Goal: Task Accomplishment & Management: Complete application form

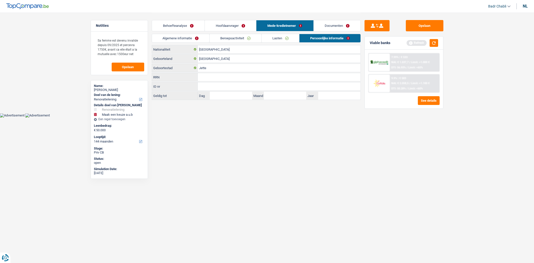
select select "renovation"
select select "144"
click at [199, 117] on html "Vous avez le contrôle de vos données Nous utilisons des cookies, tout comme nos…" at bounding box center [267, 58] width 534 height 117
click at [230, 117] on html "Vous avez le contrôle de vos données Nous utilisons des cookies, tout comme nos…" at bounding box center [267, 58] width 534 height 117
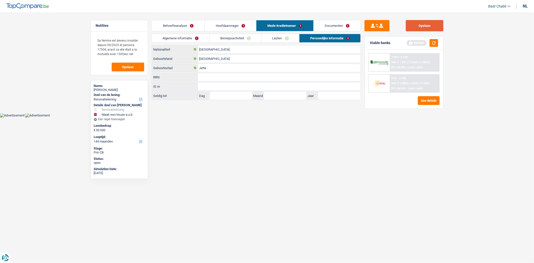
click at [421, 26] on button "Opslaan" at bounding box center [424, 25] width 38 height 11
click at [423, 27] on button "Opslaan" at bounding box center [424, 25] width 38 height 11
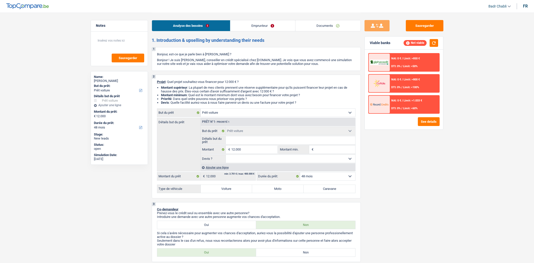
select select "car"
select select "48"
select select "car"
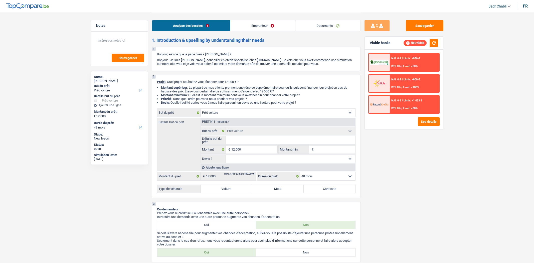
select select "48"
select select "car"
select select "48"
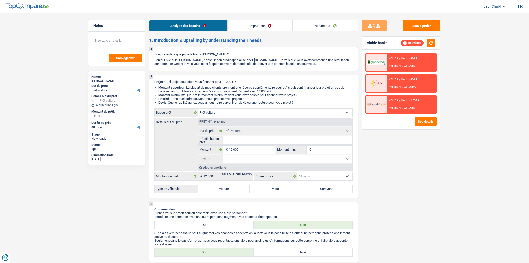
select select "car"
select select "48"
select select "car"
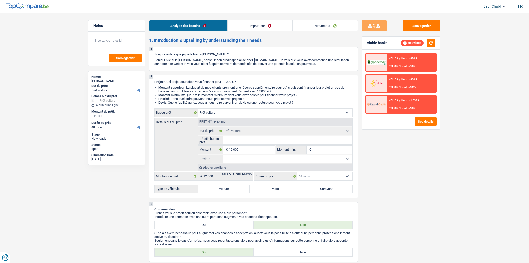
select select "48"
select select "car"
select select "48"
click at [258, 142] on input "Détails but du prêt" at bounding box center [288, 140] width 129 height 8
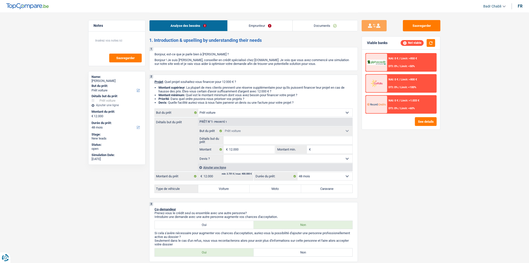
type input "M"
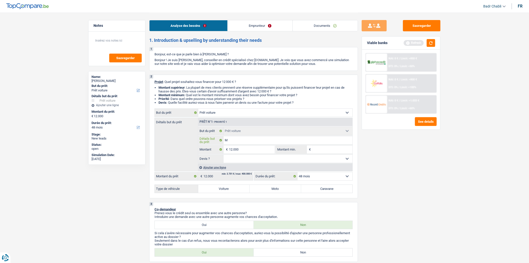
type input "Me"
type input "Mer"
type input "Merc"
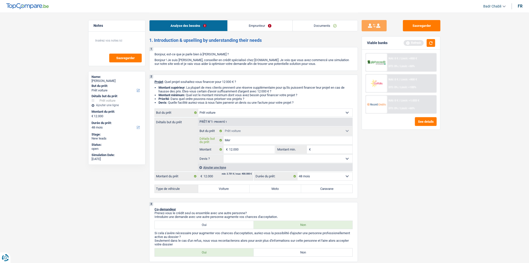
type input "Merc"
type input "Merce"
type input "Merced"
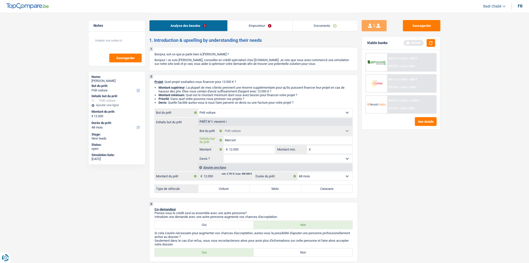
type input "Mercede"
type input "Mercedes"
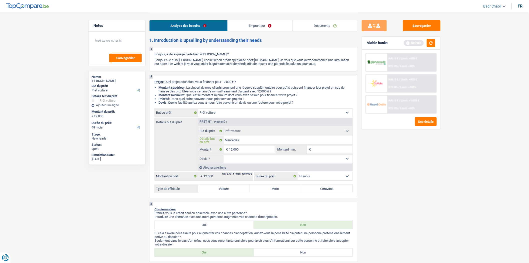
type input "Mercedes"
type input "Mercedes C"
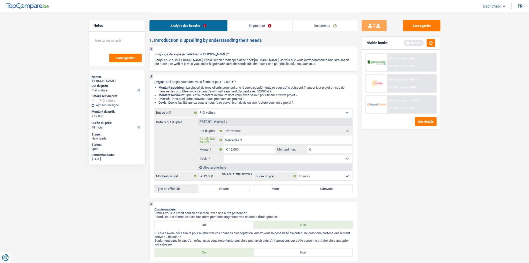
type input "Mercedes C 2"
type input "Mercedes C 22"
type input "Mercedes C 225"
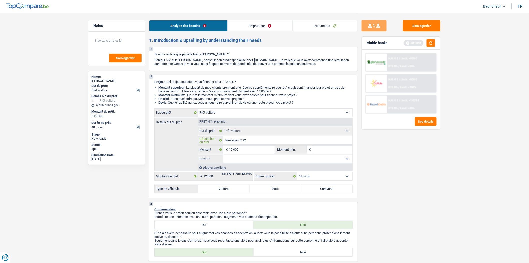
type input "Mercedes C 225"
type input "Mercedes C 22"
type input "Mercedes C 2"
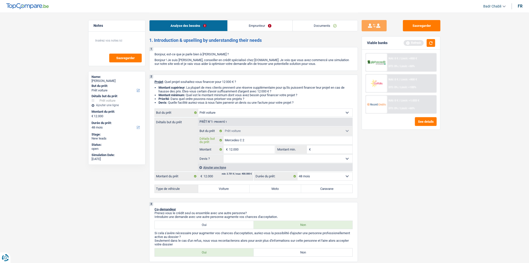
type input "Mercedes C"
type input "Mercedes C 1"
type input "Mercedes C 18"
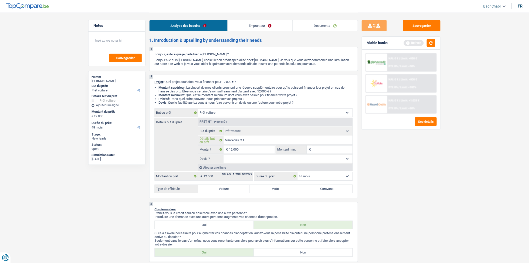
type input "Mercedes C 18"
type input "Mercedes C 180"
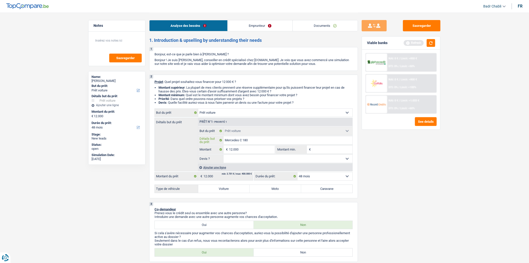
type input "Mercedes C 180"
click at [249, 162] on select "Oui Non Non répondu Sélectionner une option" at bounding box center [288, 159] width 129 height 8
drag, startPoint x: 249, startPoint y: 162, endPoint x: 247, endPoint y: 175, distance: 13.4
click at [249, 162] on select "Oui Non Non répondu Sélectionner une option" at bounding box center [288, 159] width 129 height 8
click at [228, 195] on div "2 Projet : Quel projet souhaitez-vous financer pour 12 000 € ? Montant supérieu…" at bounding box center [253, 137] width 209 height 124
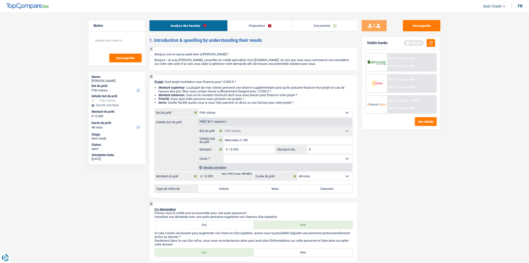
click at [229, 189] on label "Voiture" at bounding box center [224, 189] width 52 height 8
click at [229, 189] on input "Voiture" at bounding box center [224, 189] width 52 height 8
radio input "true"
select select "60"
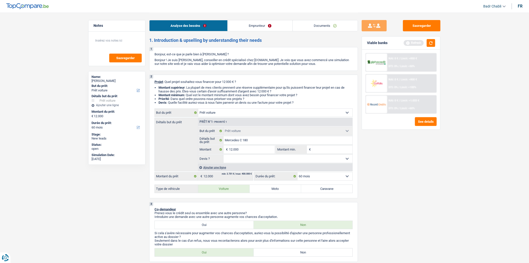
select select "60"
radio input "true"
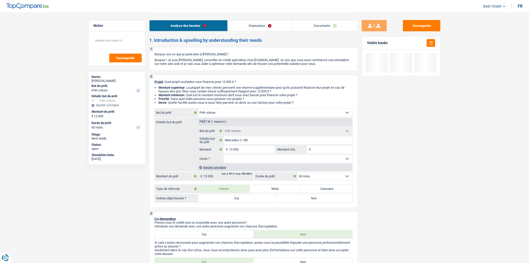
click at [231, 202] on label "Oui" at bounding box center [236, 198] width 77 height 8
click at [231, 202] on input "Oui" at bounding box center [236, 198] width 77 height 8
radio input "true"
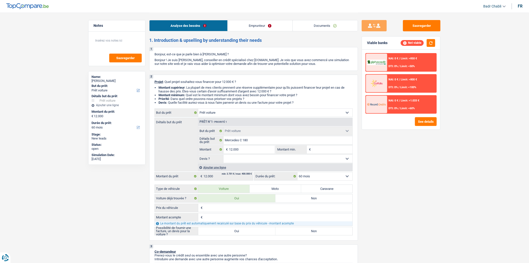
click at [237, 232] on label "Oui" at bounding box center [236, 231] width 77 height 8
click at [237, 232] on input "Oui" at bounding box center [236, 231] width 77 height 8
radio input "true"
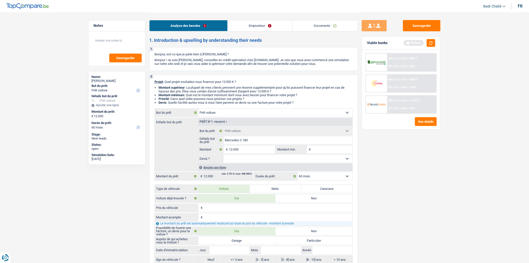
click at [241, 244] on label "Garage" at bounding box center [236, 240] width 77 height 8
click at [241, 244] on input "Garage" at bounding box center [236, 240] width 77 height 8
radio input "true"
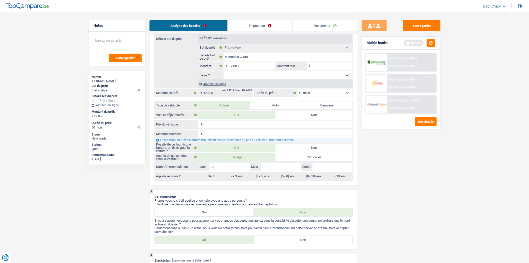
click at [236, 171] on input "Jour" at bounding box center [230, 167] width 40 height 8
type input "0"
type input "01"
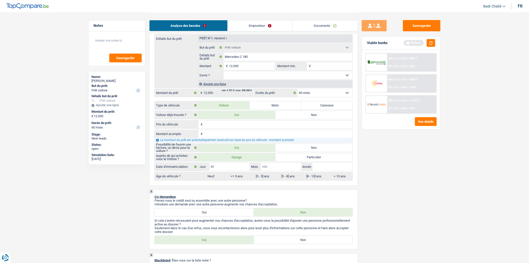
type input "0"
type input "01"
type input "2"
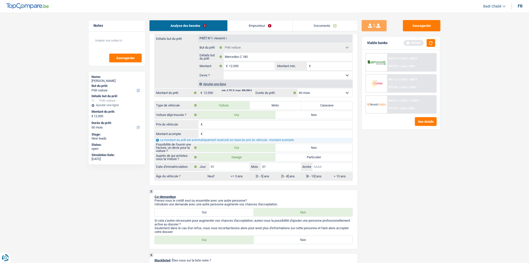
type input "2"
type input "20"
type input "201"
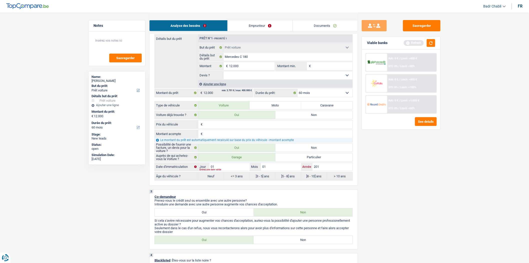
type input "2015"
click at [256, 74] on select "Oui Non Non répondu Sélectionner une option" at bounding box center [288, 75] width 129 height 8
radio input "false"
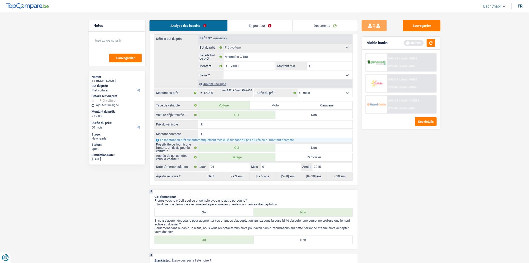
radio input "true"
select select "false"
click at [224, 73] on select "Oui Non Non répondu Sélectionner une option" at bounding box center [288, 75] width 129 height 8
select select "false"
click at [292, 116] on label "Non" at bounding box center [314, 115] width 77 height 8
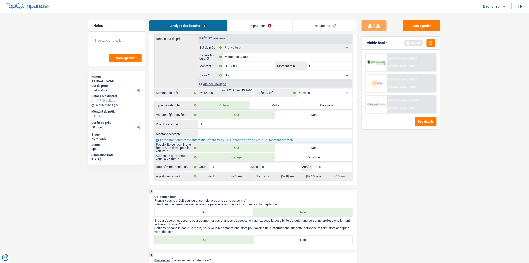
click at [292, 116] on input "Non" at bounding box center [314, 115] width 77 height 8
radio input "true"
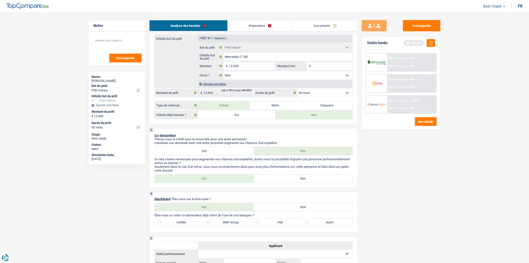
click at [283, 182] on label "Non" at bounding box center [303, 178] width 99 height 8
click at [283, 182] on input "Non" at bounding box center [303, 178] width 99 height 8
radio input "true"
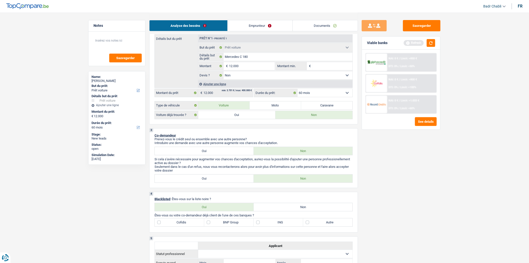
click at [295, 211] on label "Non" at bounding box center [303, 207] width 99 height 8
click at [295, 211] on input "Non" at bounding box center [303, 207] width 99 height 8
radio input "true"
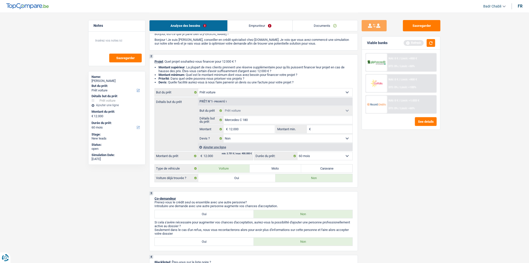
scroll to position [0, 0]
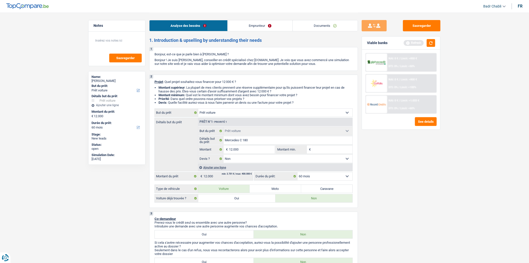
click at [252, 21] on link "Emprunteur" at bounding box center [260, 25] width 65 height 11
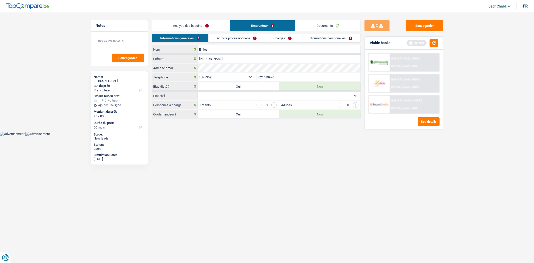
click at [229, 95] on select "Célibataire Marié(e) Cohabitant(e) légal(e) Divorcé(e) Veuf(ve) Séparé (de fait…" at bounding box center [279, 96] width 163 height 8
select select "single"
click at [198, 92] on select "Célibataire Marié(e) Cohabitant(e) légal(e) Divorcé(e) Veuf(ve) Séparé (de fait…" at bounding box center [279, 96] width 163 height 8
click at [201, 21] on link "Analyse des besoins" at bounding box center [191, 25] width 78 height 11
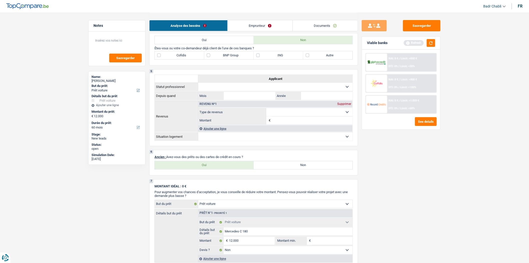
scroll to position [306, 0]
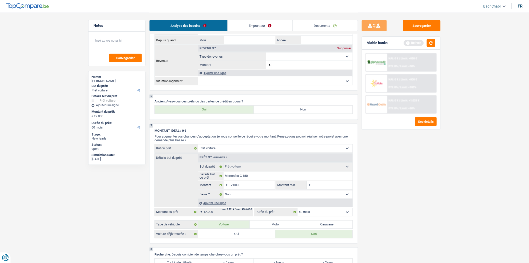
click at [214, 112] on label "Oui" at bounding box center [204, 110] width 99 height 8
click at [214, 112] on input "Oui" at bounding box center [204, 110] width 99 height 8
radio input "true"
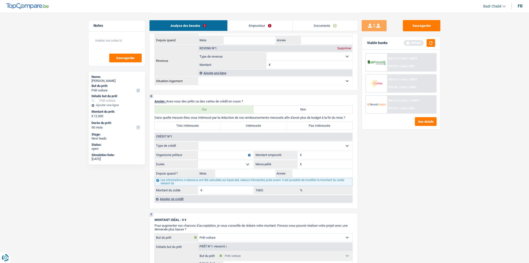
click at [228, 148] on select "Carte ou ouverture de crédit Prêt hypothécaire Vente à tempérament Prêt à tempé…" at bounding box center [275, 146] width 154 height 8
select select "personalSale"
type input "0"
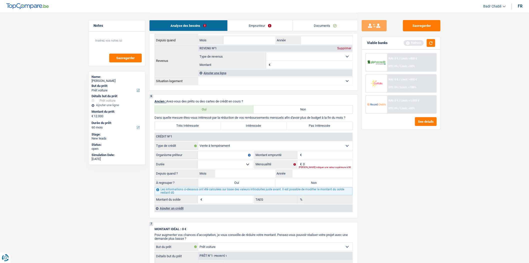
click at [223, 159] on input "Organisme prêteur" at bounding box center [225, 155] width 55 height 8
type input "Alphacredit"
type input "25.000"
click at [222, 166] on select "12 mois 18 mois 24 mois 30 mois 36 mois 42 mois 48 mois 60 mois 72 mois 84 mois…" at bounding box center [225, 164] width 55 height 8
select select "60"
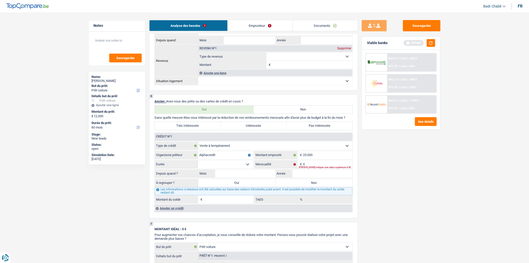
click at [198, 164] on select "12 mois 18 mois 24 mois 30 mois 36 mois 42 mois 48 mois 60 mois 72 mois 84 mois…" at bounding box center [225, 164] width 55 height 8
click at [313, 164] on fieldset "0 € Mensualité Veuillez indiquer une valeur supérieure à 0€" at bounding box center [303, 164] width 98 height 9
click at [313, 167] on input "0" at bounding box center [328, 164] width 50 height 8
type input "400"
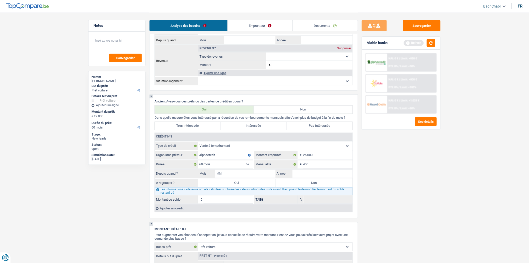
click at [262, 177] on input "Mois" at bounding box center [245, 174] width 60 height 8
click at [234, 168] on select "12 mois 18 mois 24 mois 30 mois 36 mois 42 mois 48 mois 60 mois 72 mois 84 mois…" at bounding box center [225, 164] width 55 height 8
select select "84"
click at [198, 164] on select "12 mois 18 mois 24 mois 30 mois 36 mois 42 mois 48 mois 60 mois 72 mois 84 mois…" at bounding box center [225, 164] width 55 height 8
click at [253, 174] on input "Mois" at bounding box center [245, 174] width 60 height 8
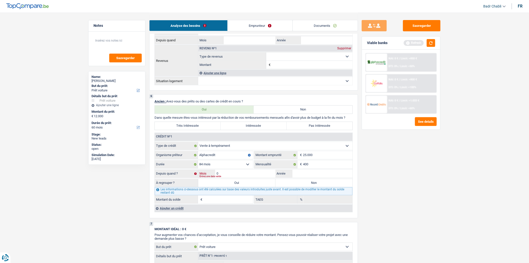
type input "08"
type input "2023"
type input "19.092"
type input "9,19"
click at [299, 187] on label "Non" at bounding box center [314, 183] width 77 height 8
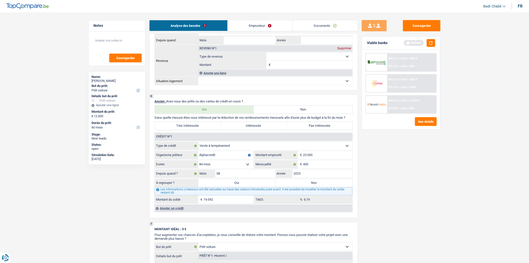
click at [299, 187] on input "Non" at bounding box center [314, 183] width 77 height 8
radio input "true"
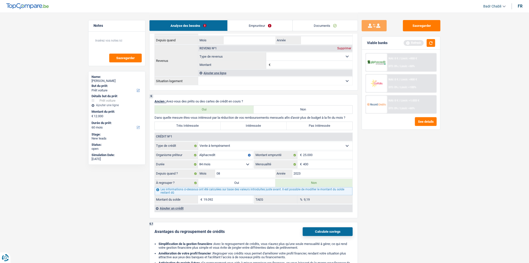
click at [174, 212] on div "Ajouter un crédit" at bounding box center [254, 208] width 198 height 8
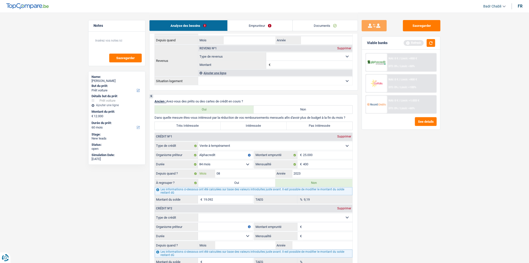
click at [250, 176] on input "08" at bounding box center [245, 174] width 60 height 8
type input "01"
type input "17.234"
click at [245, 168] on select "12 mois 18 mois 24 mois 30 mois 36 mois 42 mois 48 mois 60 mois 72 mois 84 mois…" at bounding box center [225, 164] width 55 height 8
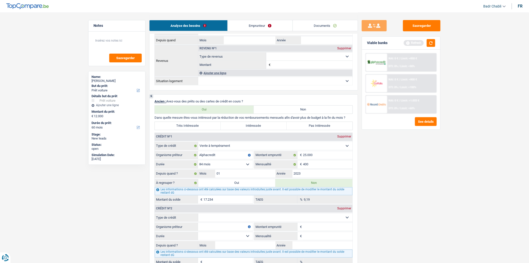
select select "72"
click at [198, 164] on select "12 mois 18 mois 24 mois 30 mois 36 mois 42 mois 48 mois 60 mois 72 mois 84 mois…" at bounding box center [225, 164] width 55 height 8
type input "14.765"
type input "4,88"
click at [252, 178] on input "01" at bounding box center [245, 174] width 60 height 8
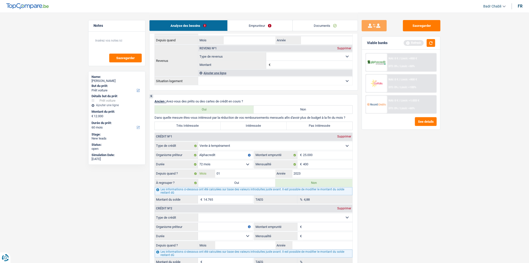
click at [252, 178] on input "01" at bounding box center [245, 174] width 60 height 8
type input "02"
type input "15.105"
click at [396, 173] on div "Sauvegarder Viable banks Refresh NAI: 0 € / Limit: >850 € DTI: 0% / Limit: <50%…" at bounding box center [401, 137] width 86 height 235
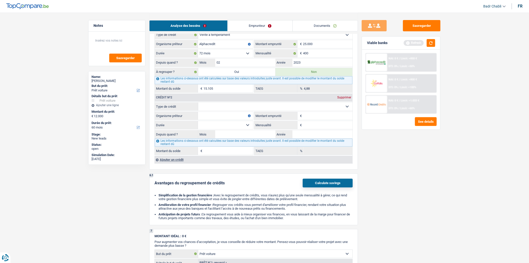
click at [341, 99] on div "Supprimer" at bounding box center [344, 97] width 17 height 3
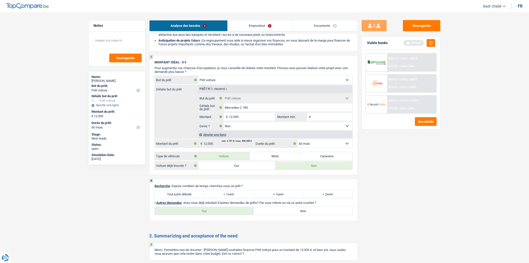
scroll to position [614, 0]
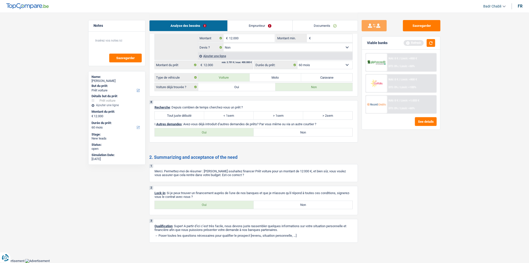
click at [191, 115] on label "Tout juste débuté" at bounding box center [180, 115] width 50 height 8
click at [191, 115] on input "Tout juste débuté" at bounding box center [180, 115] width 50 height 8
radio input "true"
click at [321, 136] on div "8 Recherche : Depuis combien de temps cherchez-vous un prêt ? Tout juste débuté…" at bounding box center [253, 121] width 209 height 42
click at [316, 132] on label "Non" at bounding box center [303, 132] width 99 height 8
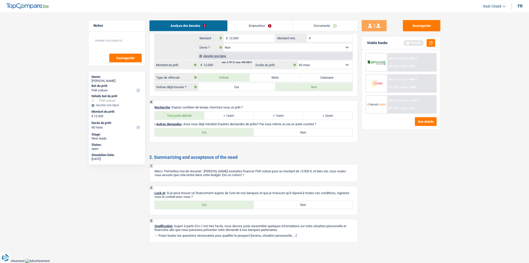
click at [316, 132] on input "Non" at bounding box center [303, 132] width 99 height 8
radio input "true"
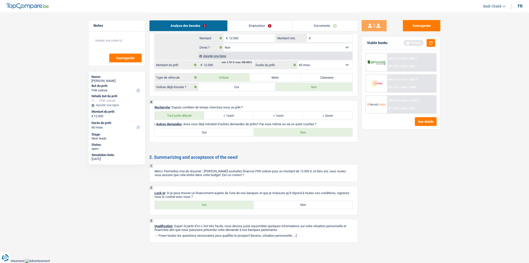
click at [216, 203] on label "Oui" at bounding box center [204, 205] width 99 height 8
click at [216, 203] on input "Oui" at bounding box center [204, 205] width 99 height 8
radio input "true"
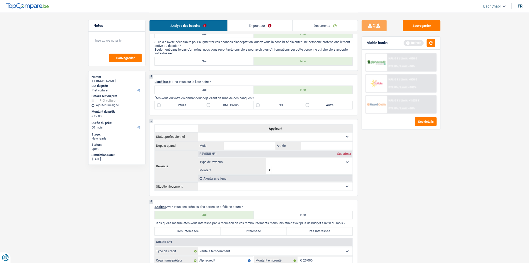
scroll to position [250, 0]
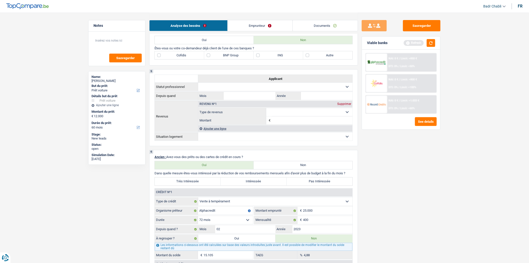
click at [214, 57] on label "BNP Group" at bounding box center [229, 55] width 50 height 8
click at [214, 57] on input "BNP Group" at bounding box center [229, 55] width 50 height 8
checkbox input "true"
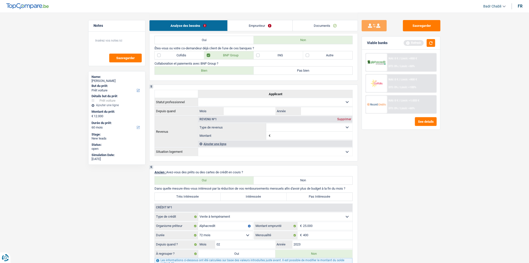
click at [214, 74] on label "Bien" at bounding box center [204, 71] width 99 height 8
click at [214, 74] on input "Bien" at bounding box center [204, 71] width 99 height 8
radio input "true"
click at [269, 201] on label "Intéressée" at bounding box center [254, 197] width 66 height 8
click at [269, 201] on input "Intéressée" at bounding box center [254, 197] width 66 height 8
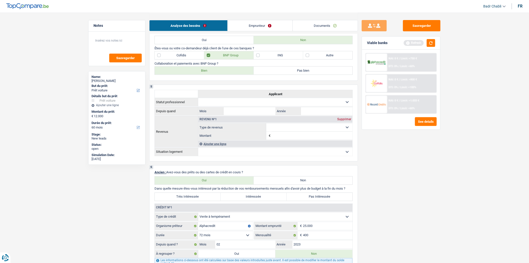
radio input "true"
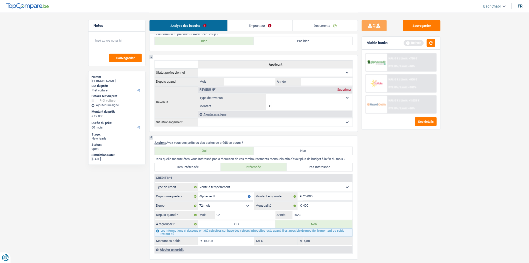
scroll to position [361, 0]
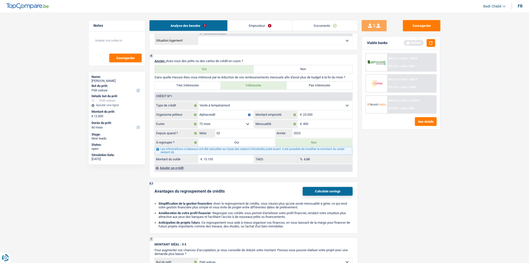
click at [244, 145] on label "Oui" at bounding box center [236, 143] width 77 height 8
click at [244, 145] on input "Oui" at bounding box center [236, 143] width 77 height 8
radio input "true"
type input "27.105"
type input "15.105"
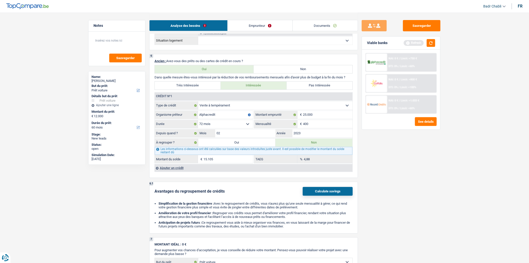
select select
type input "15.105"
select select
radio input "false"
select select "refinancing"
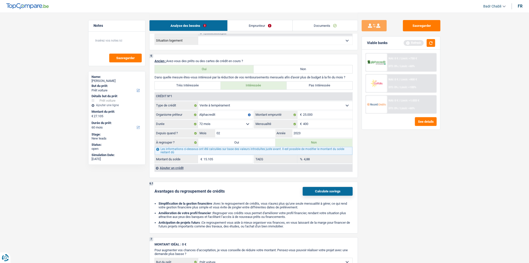
select select "refinancing"
select select "120"
select select "refinancing"
select select "120"
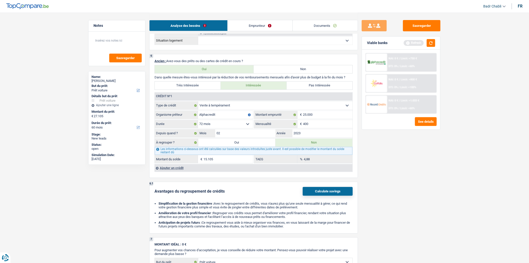
select select "refinancing"
select select "120"
select select "car"
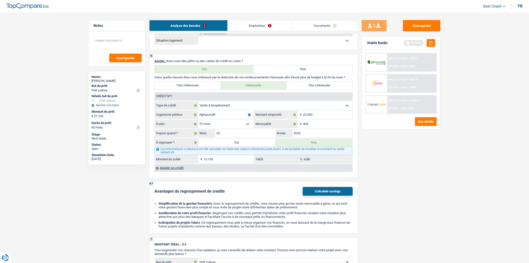
select select "false"
select select "car"
select select "false"
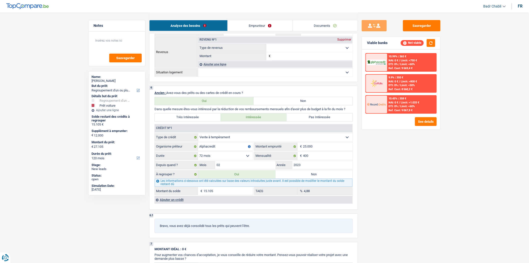
click at [406, 102] on span "Limit: >1.033 €" at bounding box center [410, 102] width 19 height 3
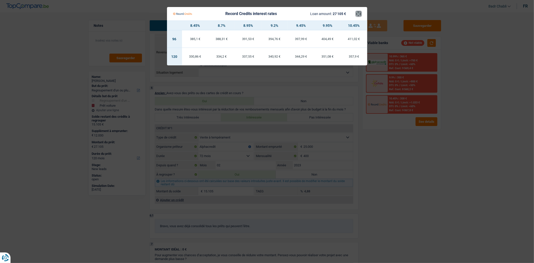
click at [360, 12] on button "×" at bounding box center [358, 13] width 5 height 5
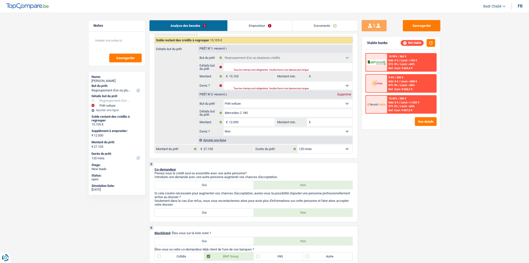
scroll to position [56, 0]
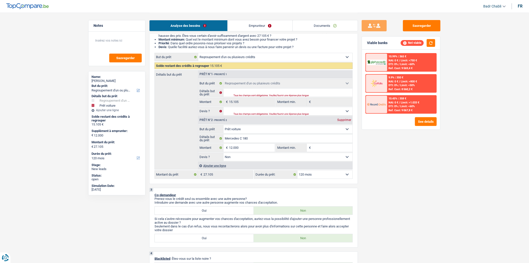
click at [316, 178] on select "12 mois 18 mois 24 mois 30 mois 36 mois 42 mois 48 mois 60 mois 72 mois 84 mois…" at bounding box center [325, 174] width 55 height 8
select select "72"
click at [298, 172] on select "12 mois 18 mois 24 mois 30 mois 36 mois 42 mois 48 mois 60 mois 72 mois 84 mois…" at bounding box center [325, 174] width 55 height 8
select select "72"
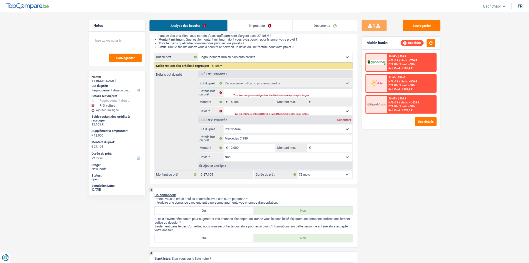
click at [413, 105] on span "Limit: <60%" at bounding box center [408, 106] width 15 height 3
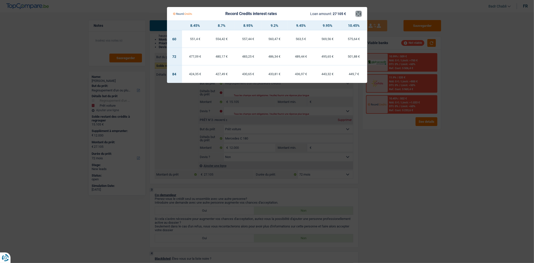
click at [359, 11] on button "×" at bounding box center [358, 13] width 5 height 5
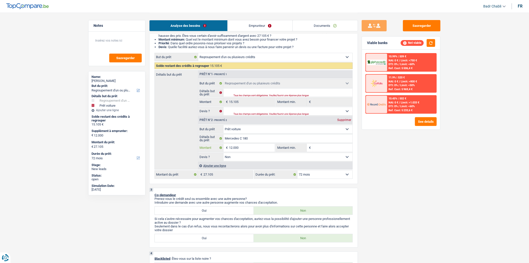
click at [249, 146] on input "12.000" at bounding box center [252, 148] width 46 height 8
type input "1"
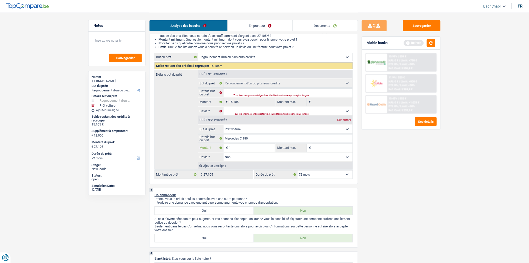
type input "10"
type input "100"
type input "1.000"
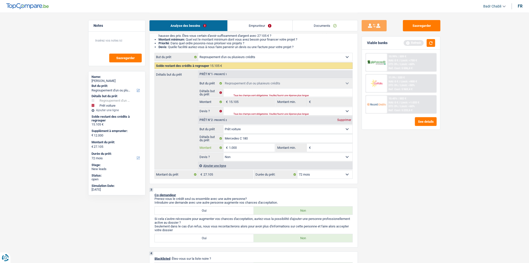
type input "1.000"
type input "10.000"
click at [323, 149] on input "Montant min." at bounding box center [332, 148] width 41 height 8
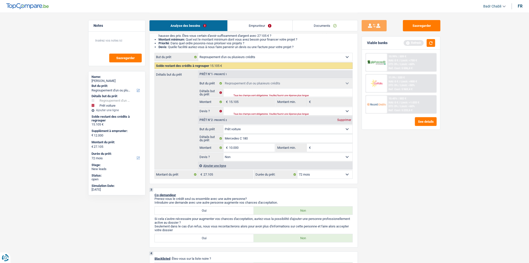
select select "120"
type input "10.000"
type input "25.105"
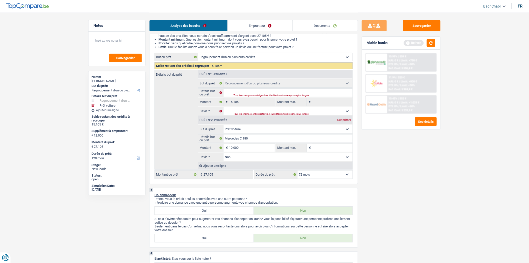
type input "25.105"
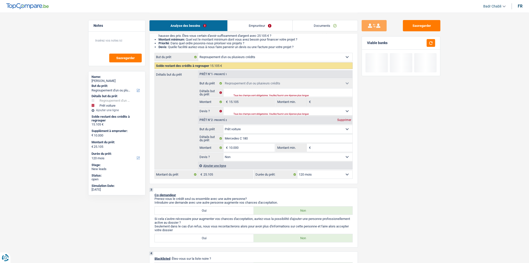
type input "1"
type input "10"
type input "100"
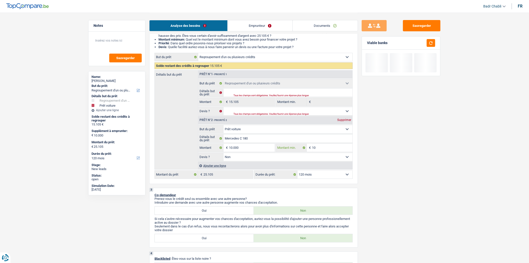
type input "100"
type input "1.000"
type input "10.000"
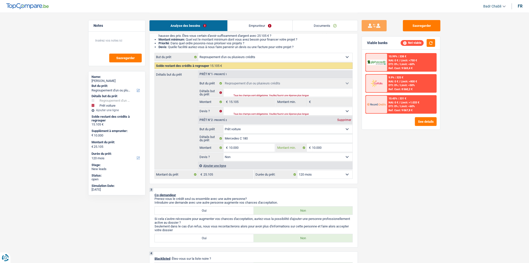
type input "10.000"
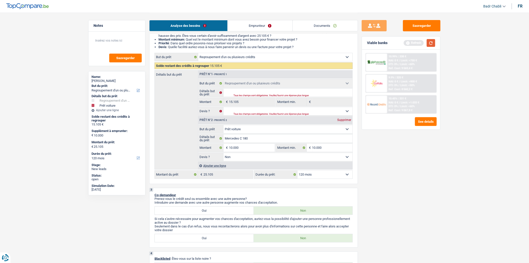
drag, startPoint x: 437, startPoint y: 43, endPoint x: 433, endPoint y: 43, distance: 3.5
click at [436, 43] on div "Viable banks Refresh" at bounding box center [401, 43] width 78 height 13
click at [433, 43] on button "button" at bounding box center [431, 43] width 9 height 8
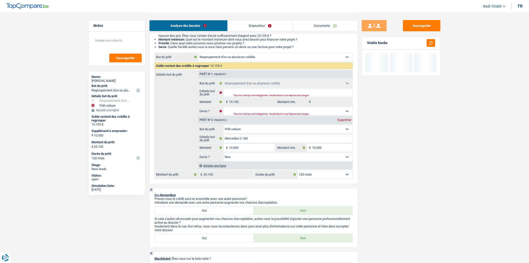
click at [323, 175] on select "12 mois 18 mois 24 mois 30 mois 36 mois 42 mois 48 mois 60 mois 72 mois 84 mois…" at bounding box center [325, 174] width 55 height 8
select select "72"
click at [298, 172] on select "12 mois 18 mois 24 mois 30 mois 36 mois 42 mois 48 mois 60 mois 72 mois 84 mois…" at bounding box center [325, 174] width 55 height 8
select select "72"
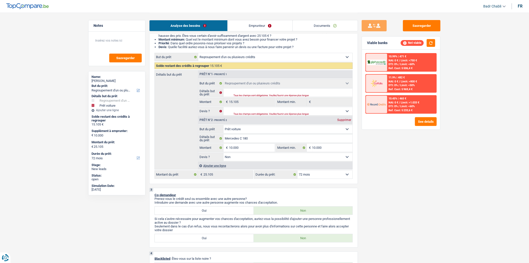
click at [418, 104] on div "10.45% | 465 € NAI: 0 € / Limit: >1.033 € DTI: 0% / Limit: <60% Ref. Cost: 5 23…" at bounding box center [411, 105] width 49 height 18
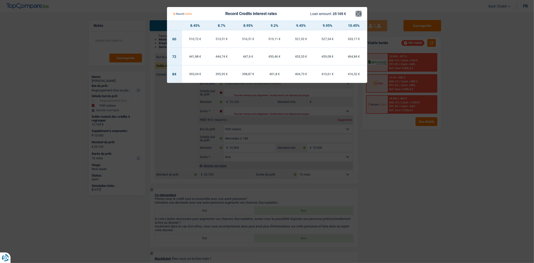
click at [358, 13] on button "×" at bounding box center [358, 13] width 5 height 5
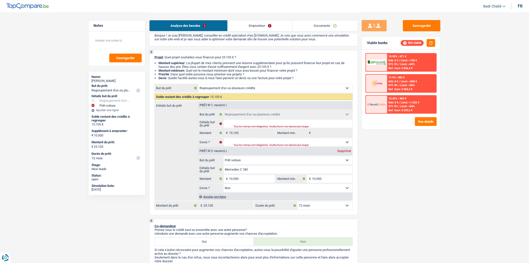
scroll to position [0, 0]
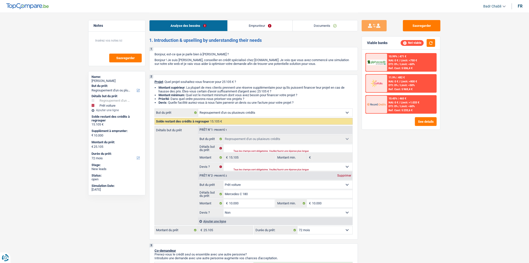
click at [258, 24] on link "Emprunteur" at bounding box center [260, 25] width 65 height 11
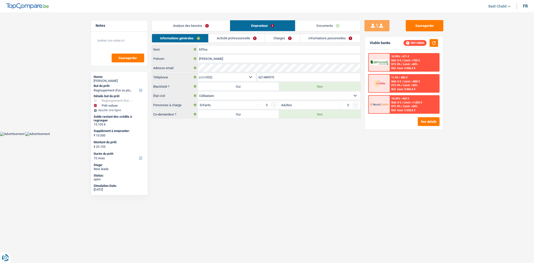
click at [276, 104] on input "button" at bounding box center [274, 105] width 6 height 6
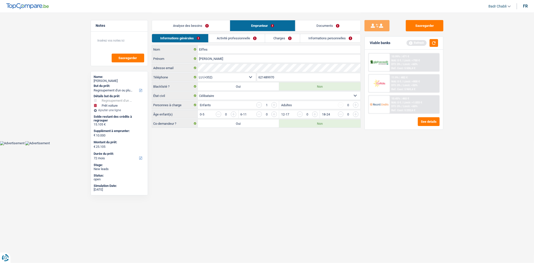
click at [272, 104] on input "button" at bounding box center [274, 105] width 6 height 6
click at [314, 114] on input "button" at bounding box center [416, 115] width 208 height 8
click at [275, 114] on input "button" at bounding box center [375, 115] width 208 height 8
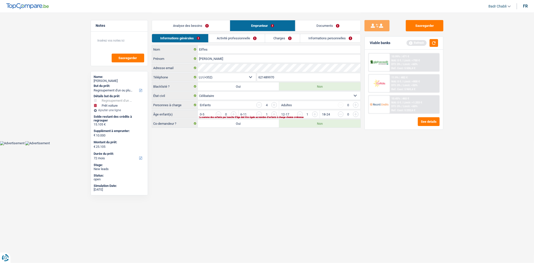
click at [273, 114] on input "button" at bounding box center [375, 115] width 208 height 8
click at [233, 113] on input "button" at bounding box center [335, 115] width 208 height 8
click at [228, 36] on link "Activité professionnelle" at bounding box center [236, 38] width 56 height 8
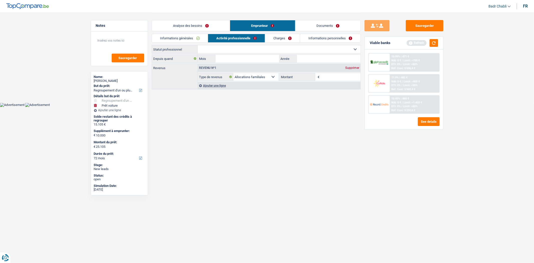
click at [258, 48] on select "Ouvrier Employé privé Employé public Invalide Indépendant Pensionné Chômeur Mut…" at bounding box center [279, 49] width 163 height 8
select select "publicEmployee"
click at [198, 45] on select "Ouvrier Employé privé Employé public Invalide Indépendant Pensionné Chômeur Mut…" at bounding box center [279, 49] width 163 height 8
select select "familyAllowances"
select select "netSalary"
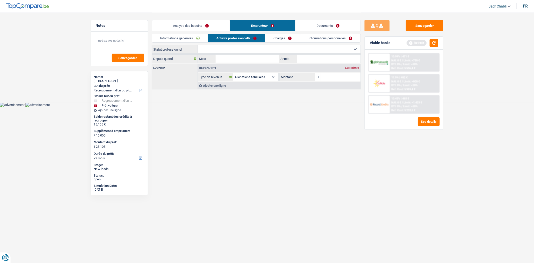
select select "mealVouchers"
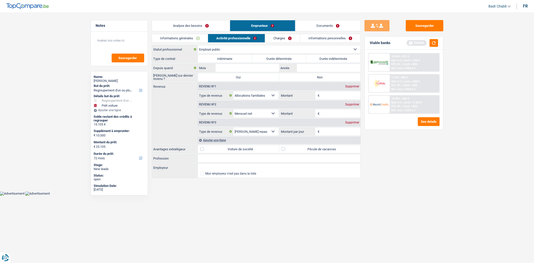
click at [326, 61] on label "Durée indéterminée" at bounding box center [333, 59] width 54 height 8
click at [326, 61] on input "Durée indéterminée" at bounding box center [333, 59] width 54 height 8
radio input "true"
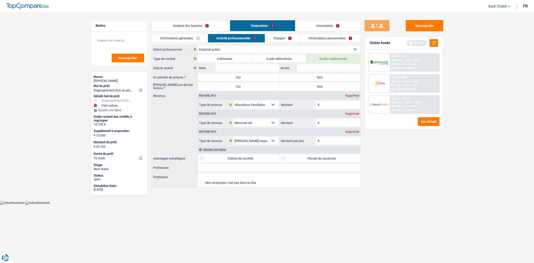
click at [322, 74] on label "Non" at bounding box center [319, 77] width 81 height 8
click at [322, 74] on input "Non" at bounding box center [319, 77] width 81 height 8
radio input "true"
click at [321, 86] on label "Non" at bounding box center [319, 86] width 81 height 8
click at [321, 86] on input "Non" at bounding box center [319, 86] width 81 height 8
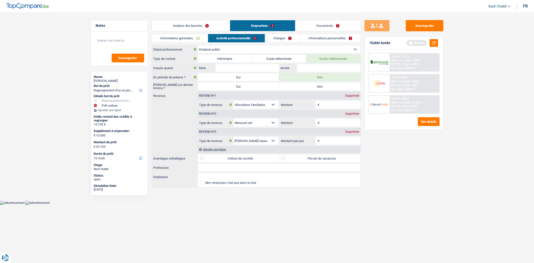
radio input "true"
click at [206, 167] on input "Profession" at bounding box center [279, 167] width 163 height 8
type input "2"
type input "Educateur"
click at [214, 179] on input "Employeur" at bounding box center [279, 177] width 163 height 8
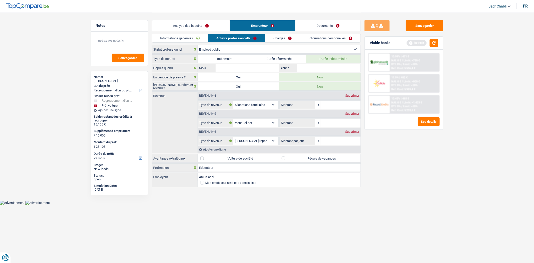
type input "Arcus asbl"
click at [285, 159] on label "Pécule de vacances" at bounding box center [319, 158] width 81 height 8
click at [285, 159] on input "Pécule de vacances" at bounding box center [319, 158] width 81 height 8
checkbox input "true"
click at [318, 64] on input "Année" at bounding box center [328, 68] width 63 height 8
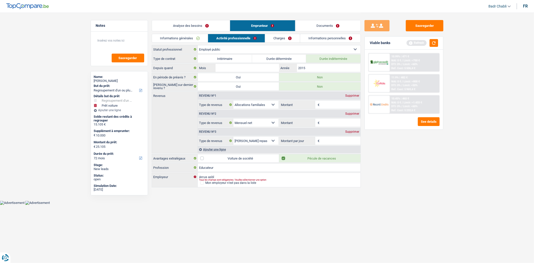
type input "2015"
click at [236, 64] on input "Mois" at bounding box center [246, 68] width 63 height 8
type input "10"
click at [334, 119] on input "Montant" at bounding box center [340, 123] width 40 height 8
click at [334, 121] on input "Montant" at bounding box center [340, 123] width 40 height 8
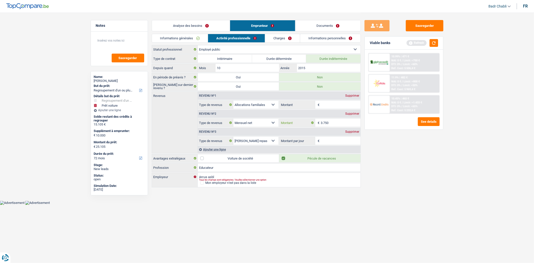
type input "3.750"
click at [340, 144] on input "Montant par jour" at bounding box center [340, 141] width 40 height 8
click at [356, 131] on div "Supprimer" at bounding box center [352, 131] width 17 height 3
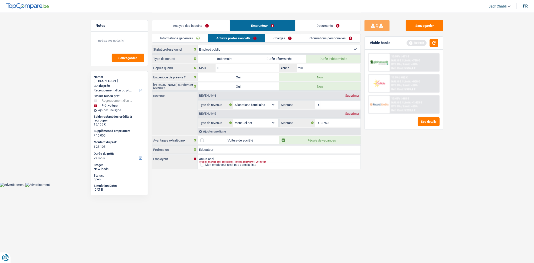
click at [333, 105] on input "Montant" at bounding box center [340, 105] width 40 height 8
type input "1.250"
click at [216, 133] on div "Ajouter une ligne" at bounding box center [279, 131] width 163 height 7
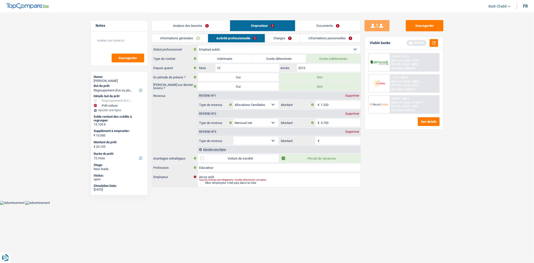
click at [270, 145] on select "Allocation d'handicap Allocations chômage Allocations familiales Chèques repas …" at bounding box center [255, 141] width 45 height 8
select select "alimony"
click at [233, 137] on select "Allocation d'handicap Allocations chômage Allocations familiales Chèques repas …" at bounding box center [255, 141] width 45 height 8
click at [332, 139] on input "Montant" at bounding box center [340, 141] width 40 height 8
type input "400"
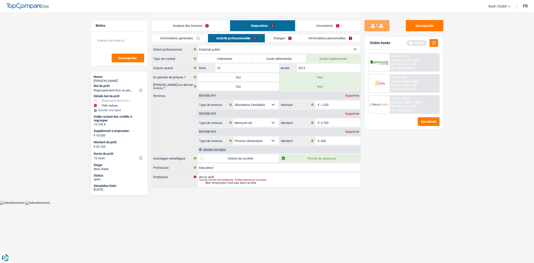
click at [438, 165] on div "Sauvegarder Viable banks Refresh 10.99% | 471 € NAI: 0 € / Limit: >750 € DTI: 0…" at bounding box center [403, 137] width 86 height 235
click at [283, 37] on link "Charges" at bounding box center [282, 38] width 35 height 8
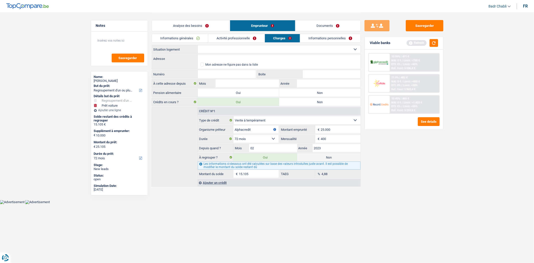
click at [305, 92] on label "Non" at bounding box center [319, 93] width 81 height 8
click at [305, 92] on input "Non" at bounding box center [319, 93] width 81 height 8
radio input "true"
click at [228, 49] on select "Locataire Propriétaire avec prêt hypothécaire Propriétaire sans prêt hypothécai…" at bounding box center [279, 49] width 163 height 8
select select "rents"
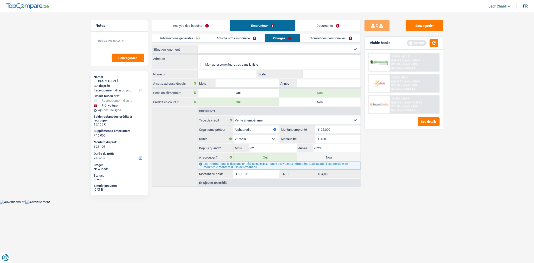
click at [198, 45] on select "Locataire Propriétaire avec prêt hypothécaire Propriétaire sans prêt hypothécai…" at bounding box center [279, 49] width 163 height 8
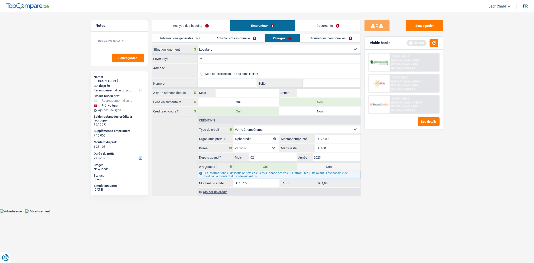
click at [218, 59] on input "Loyer payé" at bounding box center [281, 59] width 157 height 8
type input "1.300"
click at [221, 66] on input "Adresse" at bounding box center [279, 68] width 163 height 8
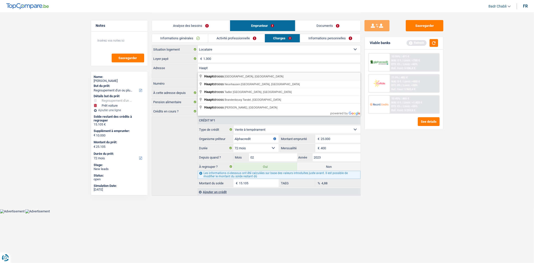
type input "Haaptstrooss, Bochholtz Parc Hosingen, Luxembourg"
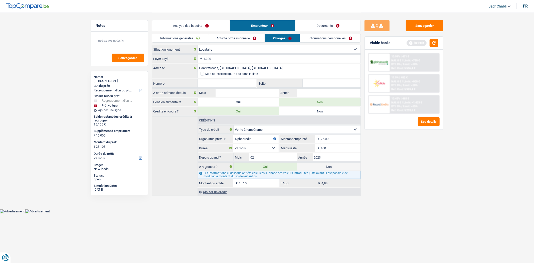
select select "LU"
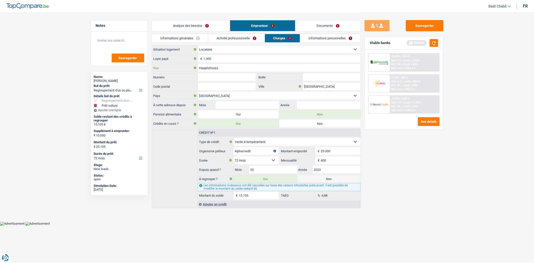
click at [219, 67] on input "Haaptstrooss" at bounding box center [279, 68] width 163 height 8
click at [242, 88] on input "Code postal" at bounding box center [227, 86] width 58 height 8
click at [329, 87] on input "Parc Housen" at bounding box center [331, 86] width 58 height 8
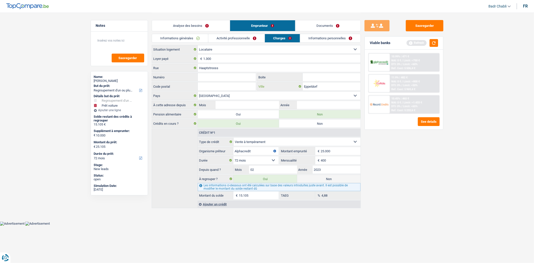
type input "Eppeldorf"
click at [218, 84] on input "Code postal" at bounding box center [227, 86] width 58 height 8
type input "9365"
click at [269, 105] on input "Mois" at bounding box center [246, 105] width 63 height 8
type input "02"
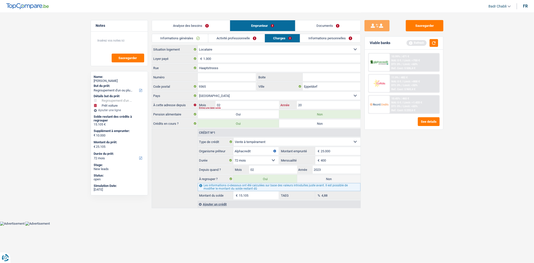
type input "20"
click at [227, 76] on input "Numéro" at bounding box center [227, 77] width 58 height 8
click at [313, 104] on input "20" at bounding box center [328, 105] width 63 height 8
click at [433, 44] on button "button" at bounding box center [433, 43] width 9 height 8
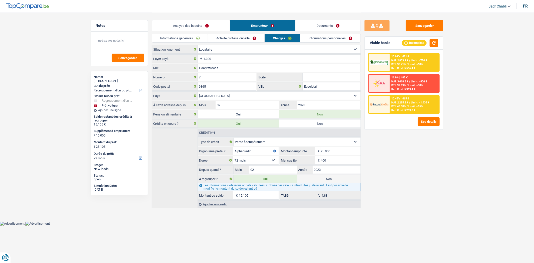
click at [317, 39] on link "Informations personnelles" at bounding box center [330, 38] width 60 height 8
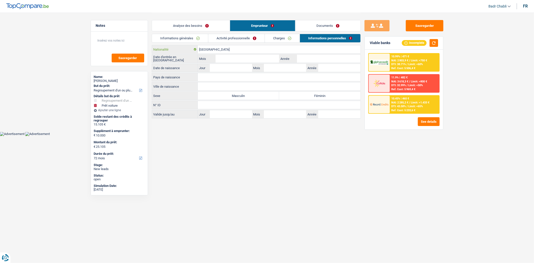
click at [227, 48] on input "[GEOGRAPHIC_DATA]" at bounding box center [279, 49] width 163 height 8
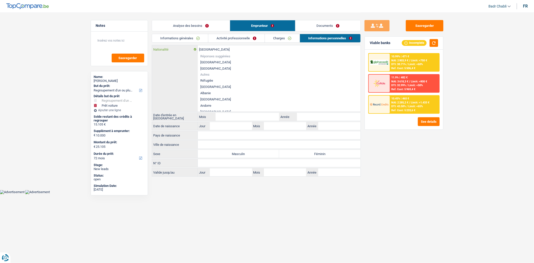
click at [227, 48] on input "[GEOGRAPHIC_DATA]" at bounding box center [279, 49] width 163 height 8
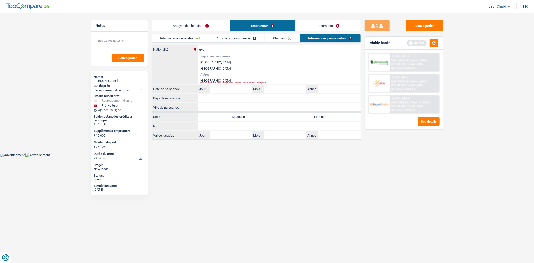
click at [213, 80] on li "[GEOGRAPHIC_DATA]" at bounding box center [279, 80] width 163 height 6
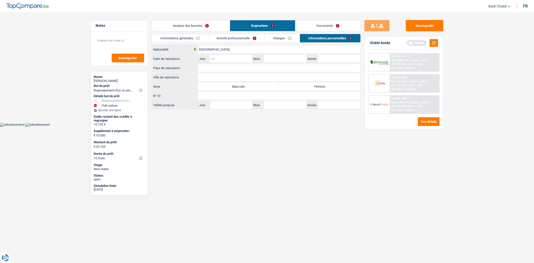
click at [233, 59] on input "Jour" at bounding box center [231, 59] width 42 height 8
click at [227, 72] on div "Pays de naissance Tous les champs sont obligatoires. Veuillez sélectionner une …" at bounding box center [256, 68] width 209 height 9
click at [229, 67] on input "Pays de naissance" at bounding box center [279, 68] width 163 height 8
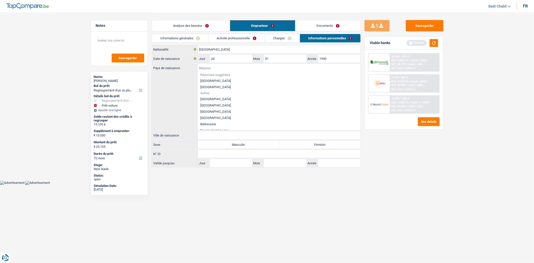
click at [229, 67] on input "Pays de naissance" at bounding box center [279, 68] width 163 height 8
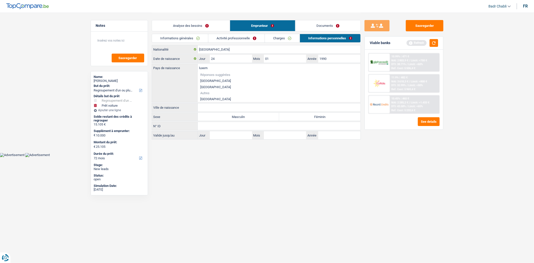
click at [222, 85] on li "[GEOGRAPHIC_DATA]" at bounding box center [279, 87] width 163 height 6
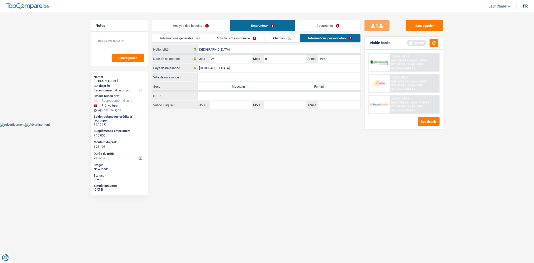
click at [236, 76] on input "Ville de naissance" at bounding box center [279, 77] width 163 height 8
click at [315, 89] on label "Féminin" at bounding box center [319, 86] width 81 height 8
click at [315, 89] on input "Féminin" at bounding box center [319, 86] width 81 height 8
click at [275, 33] on div "Analyse des besoins Emprunteur Documents" at bounding box center [256, 23] width 209 height 21
click at [279, 36] on link "Charges" at bounding box center [282, 38] width 35 height 8
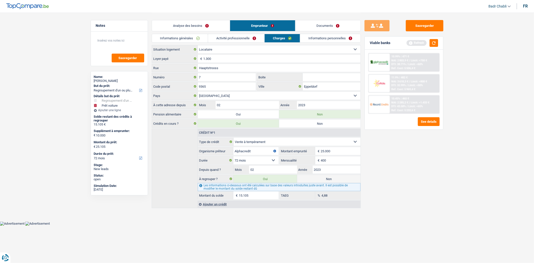
click at [237, 34] on link "Activité professionnelle" at bounding box center [236, 38] width 56 height 8
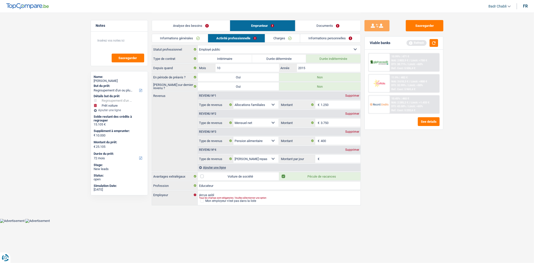
click at [197, 38] on link "Informations générales" at bounding box center [180, 38] width 56 height 8
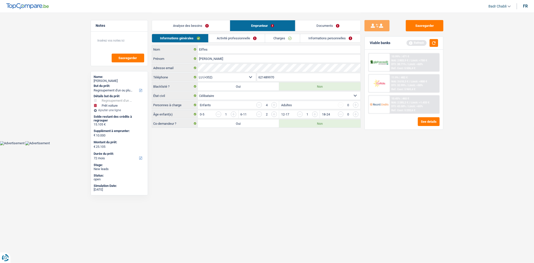
click at [204, 28] on link "Analyse des besoins" at bounding box center [191, 25] width 78 height 11
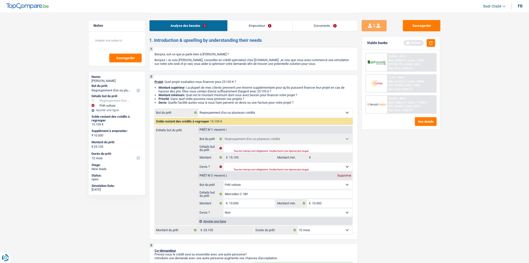
click at [411, 32] on div "Sauvegarder Viable banks Refresh 10.99% | 471 € NAI: 2 803,9 € / Limit: >750 € …" at bounding box center [401, 137] width 86 height 235
click at [420, 24] on button "Sauvegarder" at bounding box center [422, 25] width 38 height 11
click at [417, 25] on button "Sauvegarder" at bounding box center [422, 25] width 38 height 11
click at [423, 24] on button "Sauvegarder" at bounding box center [422, 25] width 38 height 11
click at [442, 22] on div "Sauvegarder Viable banks Refresh 10.99% | 471 € NAI: 2 803,9 € / Limit: >750 € …" at bounding box center [401, 137] width 86 height 235
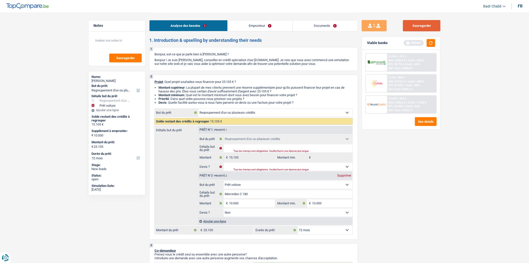
click at [428, 25] on button "Sauvegarder" at bounding box center [422, 25] width 38 height 11
click at [421, 32] on div "Sauvegarder Viable banks Refresh 10.99% | 471 € NAI: 2 803,9 € / Limit: >750 € …" at bounding box center [401, 137] width 86 height 235
click at [425, 26] on button "Sauvegarder" at bounding box center [422, 25] width 38 height 11
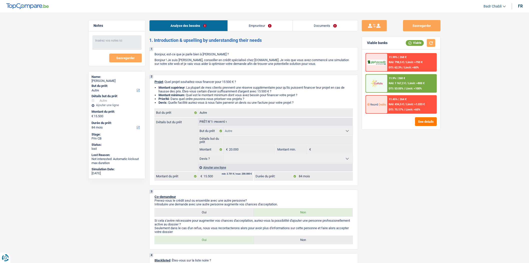
select select "other"
select select "84"
select select "other"
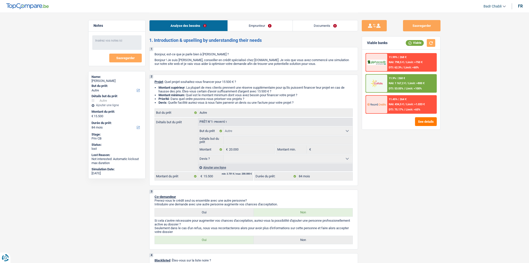
select select "84"
select select "invalid"
select select "familyAllowances"
select select "netSalary"
select select "alimony"
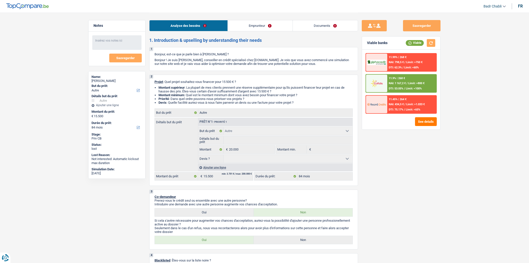
select select "disabilityPension"
select select "ownerWithMortgage"
select select "personalLoan"
select select "homeFurnishingOrRelocation"
select select "84"
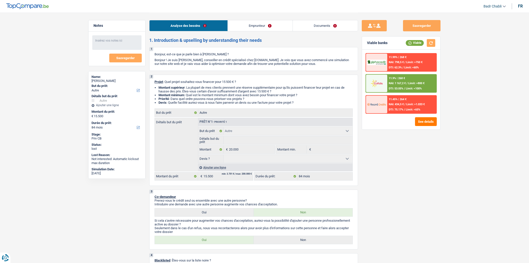
select select "mortgage"
select select "other"
select select "84"
click at [248, 31] on div "Analyse des besoins Emprunteur Documents" at bounding box center [253, 23] width 209 height 21
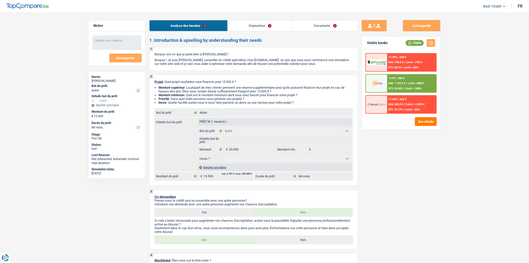
click at [251, 26] on link "Emprunteur" at bounding box center [260, 25] width 65 height 11
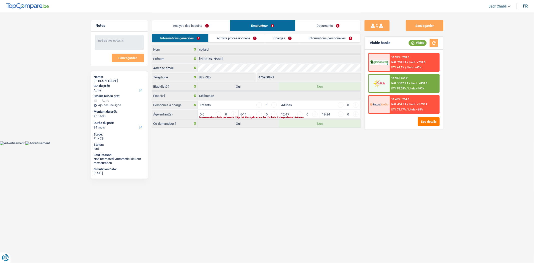
click at [187, 21] on link "Analyse des besoins" at bounding box center [191, 25] width 78 height 11
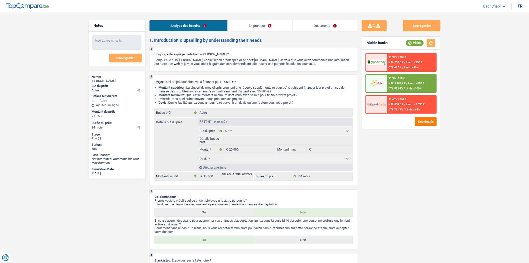
click at [259, 26] on link "Emprunteur" at bounding box center [260, 25] width 65 height 11
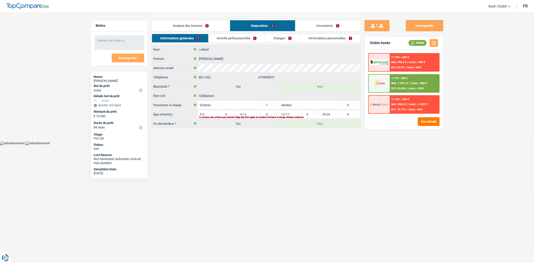
click at [197, 28] on link "Analyse des besoins" at bounding box center [191, 25] width 78 height 11
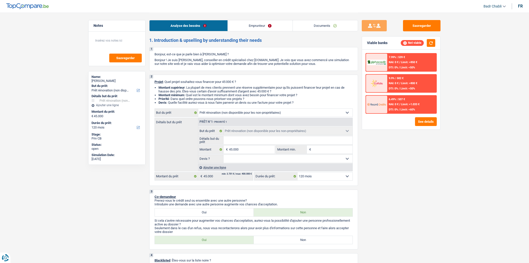
select select "renovation"
select select "120"
select select "renovation"
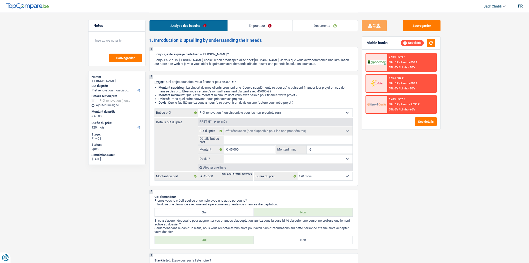
select select "120"
select select "renovation"
select select "120"
select select "32"
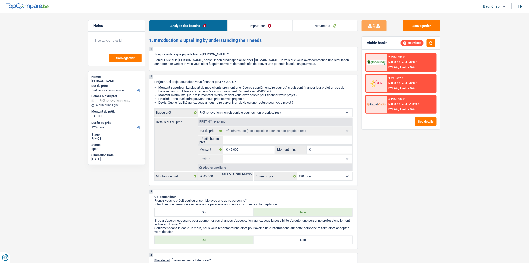
click at [270, 20] on div "Analyse des besoins Emprunteur Documents" at bounding box center [253, 23] width 209 height 21
click at [270, 21] on link "Emprunteur" at bounding box center [260, 25] width 65 height 11
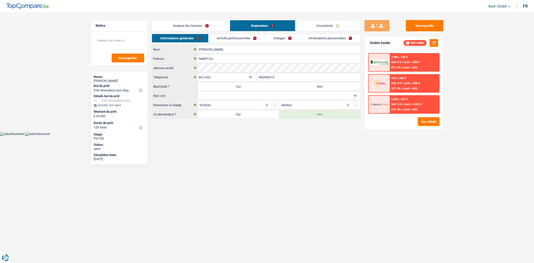
click at [244, 38] on link "Activité professionnelle" at bounding box center [236, 38] width 56 height 8
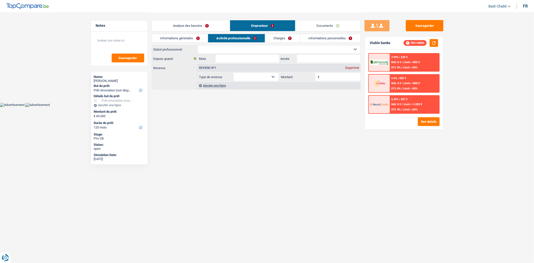
click at [270, 39] on link "Charges" at bounding box center [282, 38] width 35 height 8
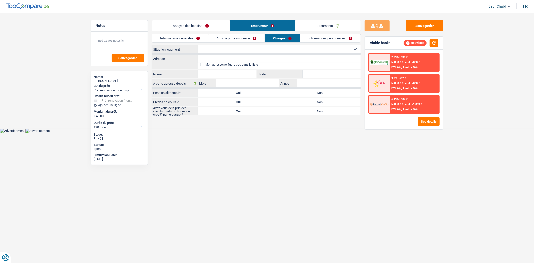
click at [253, 47] on select "Locataire Propriétaire avec prêt hypothécaire Propriétaire sans prêt hypothécai…" at bounding box center [279, 49] width 163 height 8
click at [199, 29] on link "Analyse des besoins" at bounding box center [191, 25] width 78 height 11
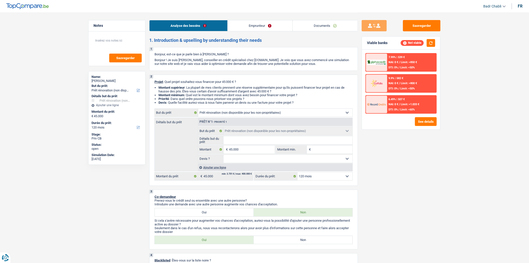
click at [305, 243] on label "Non" at bounding box center [303, 240] width 99 height 8
click at [305, 243] on input "Non" at bounding box center [303, 240] width 99 height 8
radio input "true"
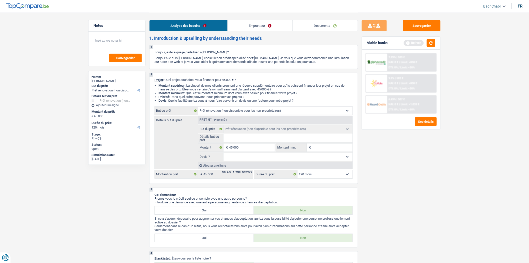
scroll to position [139, 0]
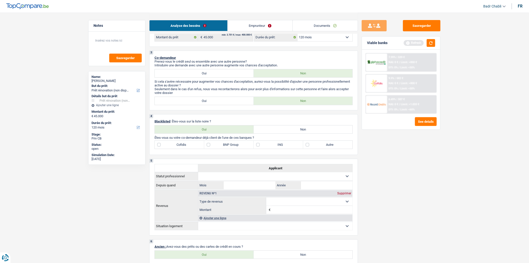
click at [291, 133] on label "Non" at bounding box center [303, 129] width 99 height 8
click at [291, 133] on input "Non" at bounding box center [303, 129] width 99 height 8
radio input "true"
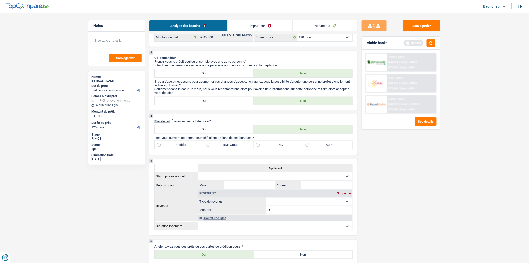
click at [265, 24] on link "Emprunteur" at bounding box center [260, 25] width 65 height 11
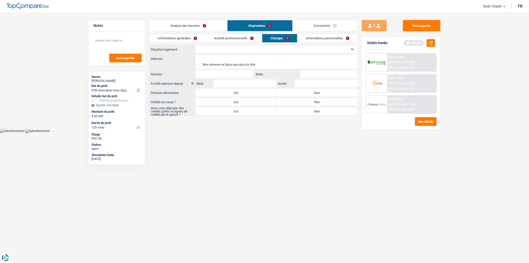
scroll to position [0, 0]
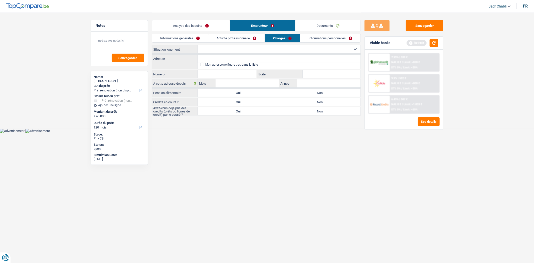
click at [234, 38] on link "Activité professionnelle" at bounding box center [236, 38] width 56 height 8
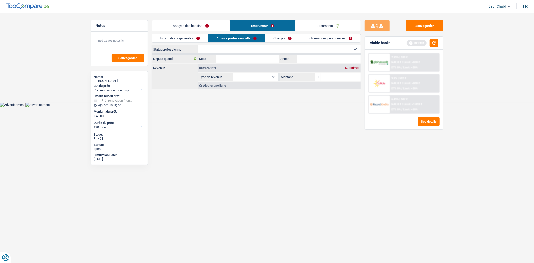
click at [236, 49] on select "Ouvrier Employé privé Employé public Invalide Indépendant Pensionné Chômeur Mut…" at bounding box center [279, 49] width 163 height 8
select select "privateEmployee"
click at [198, 45] on select "Ouvrier Employé privé Employé public Invalide Indépendant Pensionné Chômeur Mut…" at bounding box center [279, 49] width 163 height 8
select select "netSalary"
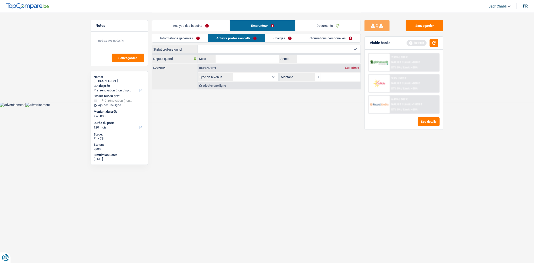
select select "mealVouchers"
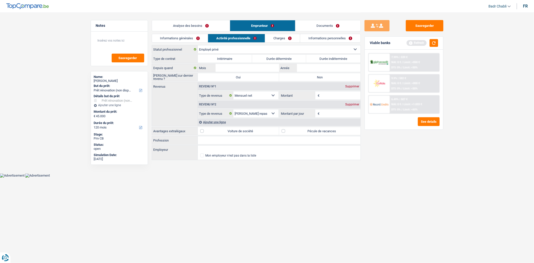
click at [332, 60] on label "Durée indéterminée" at bounding box center [333, 59] width 54 height 8
click at [332, 60] on input "Durée indéterminée" at bounding box center [333, 59] width 54 height 8
radio input "true"
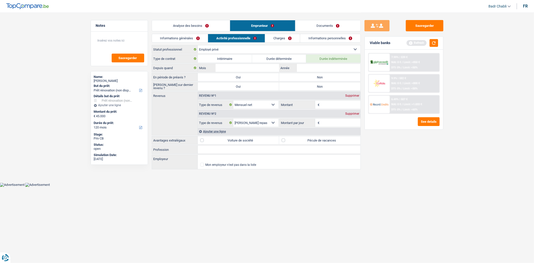
click at [326, 73] on label "Non" at bounding box center [319, 77] width 81 height 8
click at [326, 73] on input "Non" at bounding box center [319, 77] width 81 height 8
radio input "true"
click at [324, 79] on label "Non" at bounding box center [319, 77] width 81 height 8
click at [324, 79] on input "Non" at bounding box center [319, 77] width 81 height 8
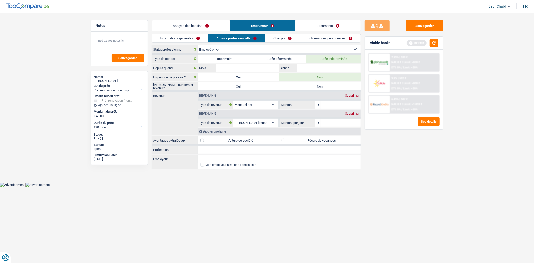
click at [326, 88] on label "Non" at bounding box center [319, 86] width 81 height 8
click at [326, 88] on input "Non" at bounding box center [319, 86] width 81 height 8
radio input "true"
click at [286, 142] on label "Pécule de vacances" at bounding box center [319, 140] width 81 height 8
click at [286, 142] on input "Pécule de vacances" at bounding box center [319, 140] width 81 height 8
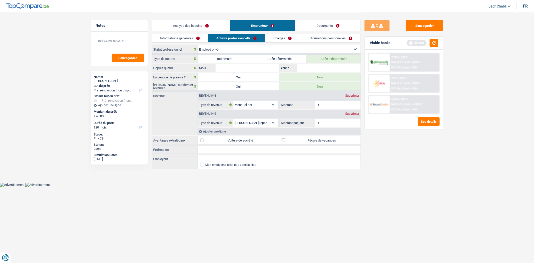
checkbox input "true"
click at [314, 148] on input "Profession" at bounding box center [279, 149] width 163 height 8
type input "e"
type input "Employé"
click at [337, 106] on input "Montant" at bounding box center [340, 105] width 40 height 8
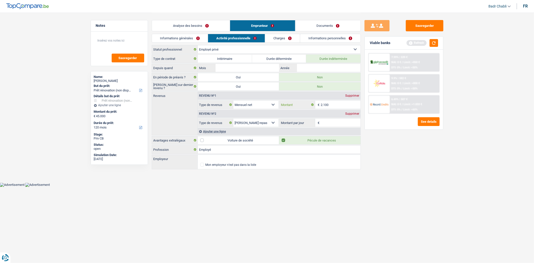
type input "2.100"
click at [348, 116] on div "Revenu nº2 Supprimer" at bounding box center [279, 114] width 163 height 8
click at [352, 112] on div "Supprimer" at bounding box center [352, 113] width 17 height 3
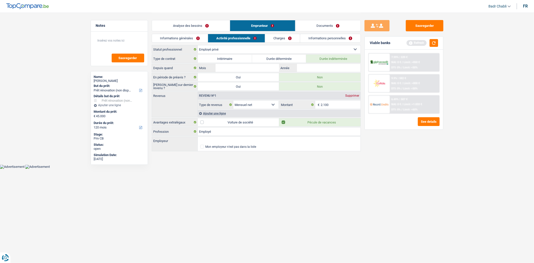
click at [218, 113] on div "Ajouter une ligne" at bounding box center [279, 113] width 163 height 7
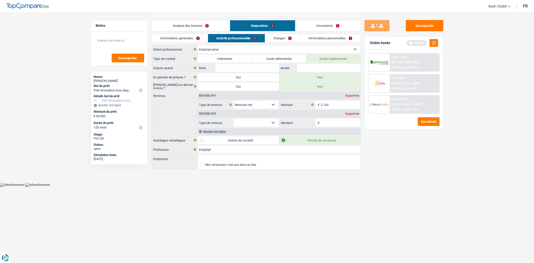
click at [254, 123] on select "Allocation d'handicap Allocations chômage Allocations familiales Chèques repas …" at bounding box center [255, 123] width 45 height 8
select select "rentalIncome"
click at [233, 119] on select "Allocation d'handicap Allocations chômage Allocations familiales Chèques repas …" at bounding box center [255, 123] width 45 height 8
click at [331, 118] on fieldset "€ Montant Tous les champs sont obligatoires. Veuillez fournir une réponse plus …" at bounding box center [319, 122] width 81 height 9
click at [332, 125] on input "Montant" at bounding box center [340, 123] width 40 height 8
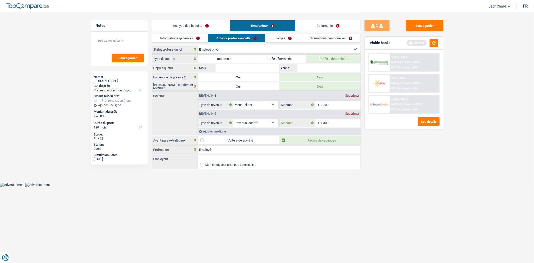
type input "1.300"
click at [218, 131] on div "Ajouter une ligne" at bounding box center [279, 131] width 163 height 7
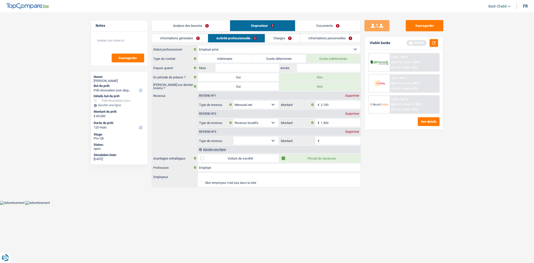
click at [270, 143] on select "Allocation d'handicap Allocations chômage Allocations familiales Chèques repas …" at bounding box center [255, 141] width 45 height 8
select select "mealVouchers"
click at [233, 137] on select "Allocation d'handicap Allocations chômage Allocations familiales Chèques repas …" at bounding box center [255, 141] width 45 height 8
click at [332, 141] on input "Montant par jour" at bounding box center [340, 141] width 40 height 8
type input "7,0"
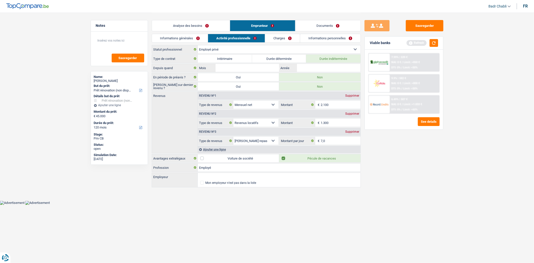
click at [284, 36] on link "Charges" at bounding box center [282, 38] width 35 height 8
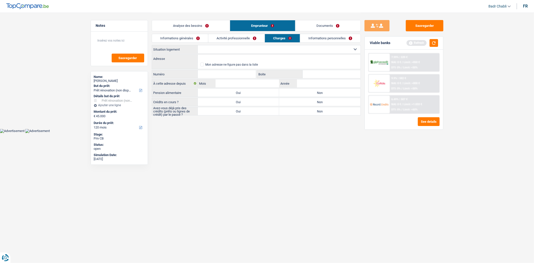
click at [242, 49] on select "Locataire Propriétaire avec prêt hypothécaire Propriétaire sans prêt hypothécai…" at bounding box center [279, 49] width 163 height 8
select select "ownerWithMortgage"
click at [198, 45] on select "Locataire Propriétaire avec prêt hypothécaire Propriétaire sans prêt hypothécai…" at bounding box center [279, 49] width 163 height 8
click at [244, 96] on label "Oui" at bounding box center [238, 93] width 81 height 8
click at [244, 96] on input "Oui" at bounding box center [238, 93] width 81 height 8
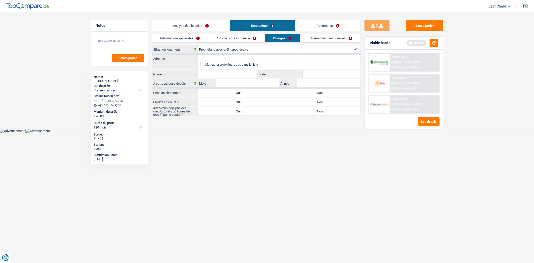
radio input "true"
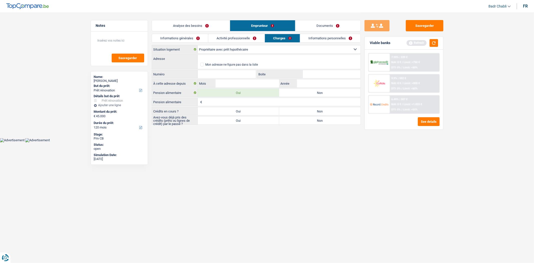
click at [306, 95] on label "Non" at bounding box center [319, 93] width 81 height 8
click at [306, 95] on input "Non" at bounding box center [319, 93] width 81 height 8
radio input "true"
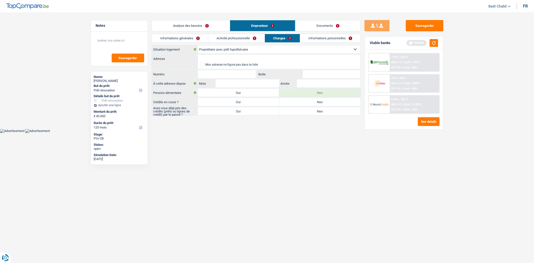
click at [227, 108] on label "Oui" at bounding box center [238, 111] width 81 height 8
click at [227, 108] on input "Oui" at bounding box center [238, 111] width 81 height 8
radio input "true"
click at [233, 103] on label "Oui" at bounding box center [238, 102] width 81 height 8
click at [233, 103] on input "Oui" at bounding box center [238, 102] width 81 height 8
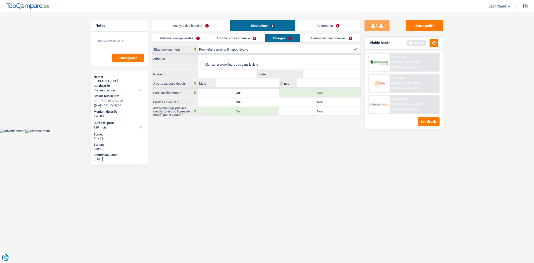
radio input "true"
select select "mortgage"
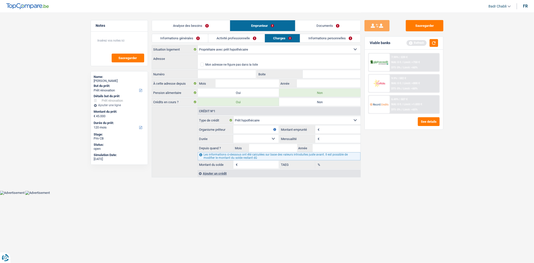
click at [331, 142] on input "Mensualité" at bounding box center [340, 139] width 40 height 8
click at [344, 140] on input "Mensualité" at bounding box center [340, 139] width 40 height 8
type input "967"
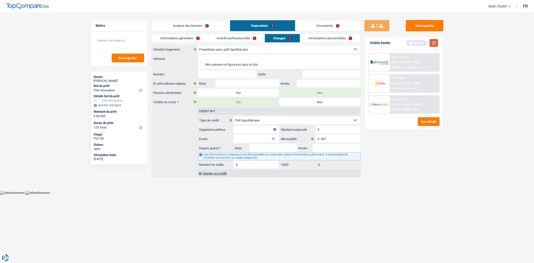
click at [435, 42] on button "button" at bounding box center [433, 43] width 9 height 8
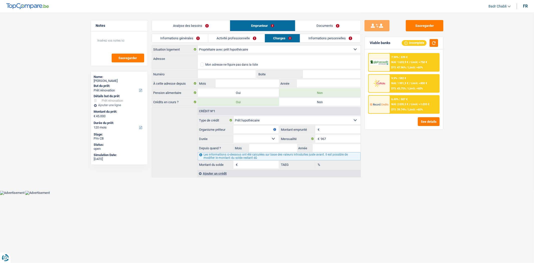
click at [209, 173] on div "Ajouter un crédit" at bounding box center [278, 173] width 163 height 8
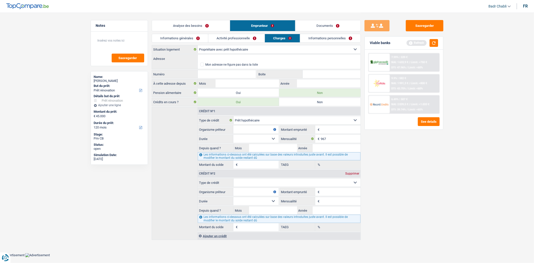
click at [271, 178] on div "Crédit nº2 Supprimer Carte ou ouverture de crédit Prêt hypothécaire Vente à tem…" at bounding box center [278, 200] width 163 height 62
click at [271, 181] on select "Carte ou ouverture de crédit Prêt hypothécaire Vente à tempérament Prêt à tempé…" at bounding box center [296, 182] width 127 height 8
select select "personalLoan"
type input "0"
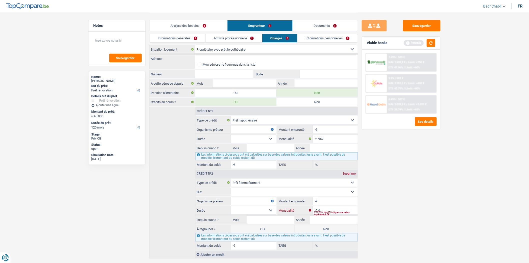
click at [330, 211] on input "0" at bounding box center [338, 210] width 40 height 8
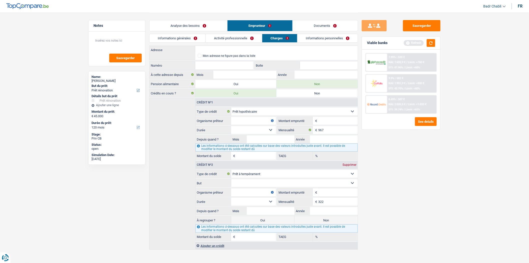
scroll to position [14, 0]
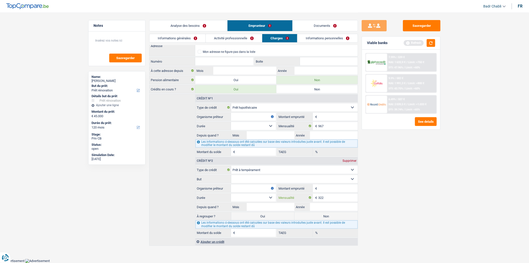
type input "322"
click at [211, 241] on div "Ajouter un crédit" at bounding box center [276, 242] width 163 height 8
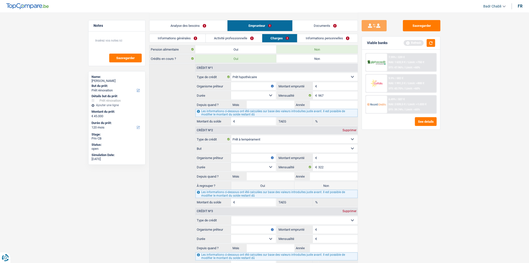
scroll to position [76, 0]
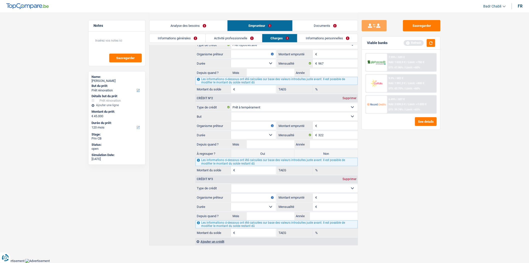
click at [332, 207] on input "Mensualité" at bounding box center [338, 207] width 40 height 8
type input "305"
click at [430, 43] on button "button" at bounding box center [431, 43] width 9 height 8
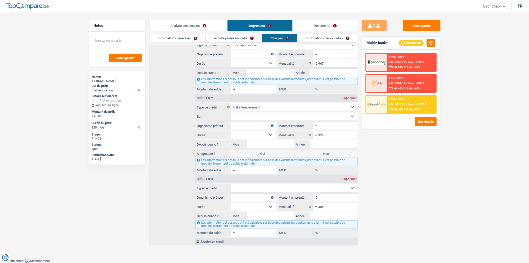
click at [248, 105] on select "Carte ou ouverture de crédit Prêt hypothécaire Vente à tempérament Prêt à tempé…" at bounding box center [294, 107] width 127 height 8
select select "renovationLoan"
click at [231, 103] on select "Carte ou ouverture de crédit Prêt hypothécaire Vente à tempérament Prêt à tempé…" at bounding box center [294, 107] width 127 height 8
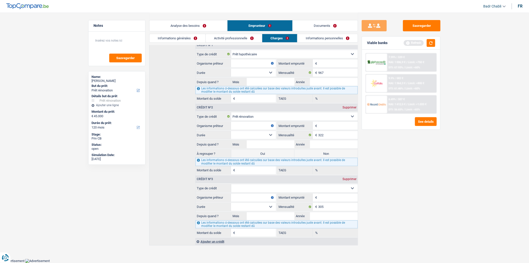
scroll to position [67, 0]
click at [264, 186] on select "Carte ou ouverture de crédit Prêt hypothécaire Vente à tempérament Prêt à tempé…" at bounding box center [294, 188] width 127 height 8
select select "renovationLoan"
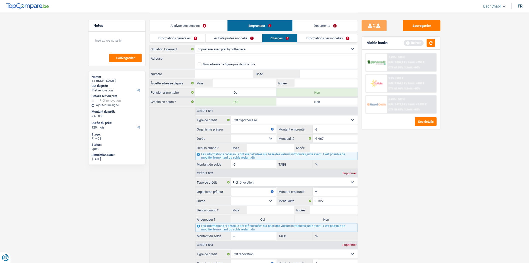
scroll to position [0, 0]
click at [238, 38] on link "Activité professionnelle" at bounding box center [234, 38] width 56 height 8
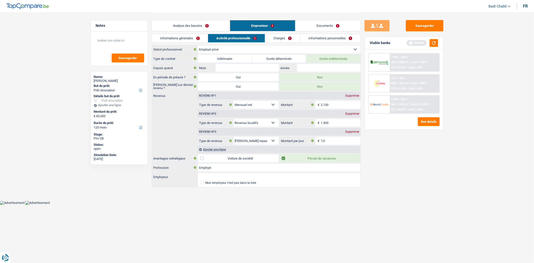
click at [194, 38] on link "Informations générales" at bounding box center [180, 38] width 56 height 8
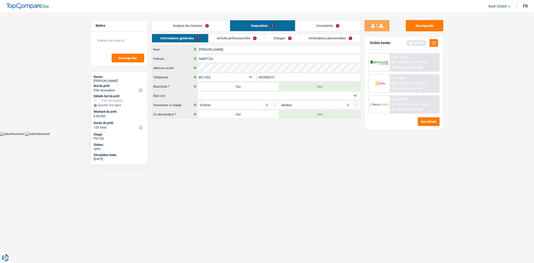
click at [202, 28] on link "Analyse des besoins" at bounding box center [191, 25] width 78 height 11
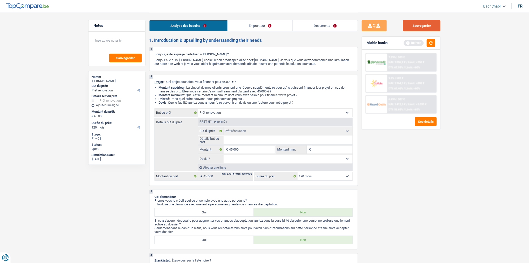
click at [420, 30] on button "Sauvegarder" at bounding box center [422, 25] width 38 height 11
click at [433, 28] on button "Sauvegarder" at bounding box center [422, 25] width 38 height 11
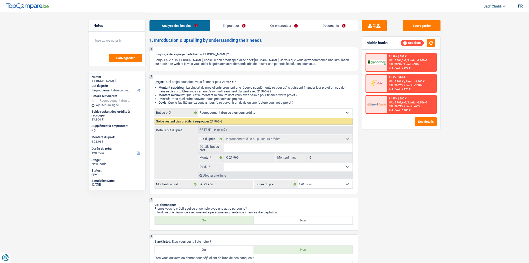
select select "refinancing"
select select "120"
select select "refinancing"
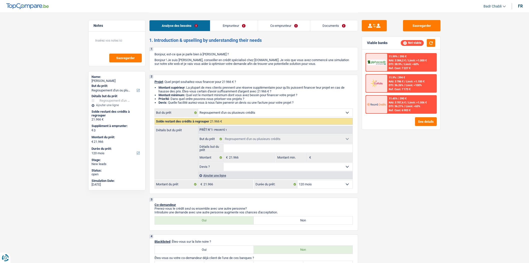
select select "120"
select select "worker"
select select "privateEmployee"
select select "netSalary"
select select "familyAllowances"
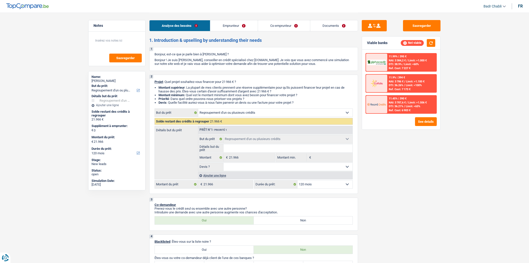
select select "mealVouchers"
select select "netSalary"
select select "mealVouchers"
select select "ownerWithMortgage"
select select "mortgage"
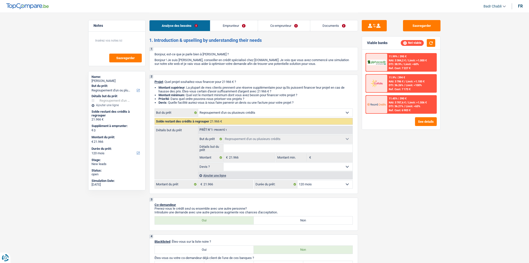
select select "300"
select select "cardOrCredit"
select select "creditConsolidation"
select select "60"
select select "refinancing"
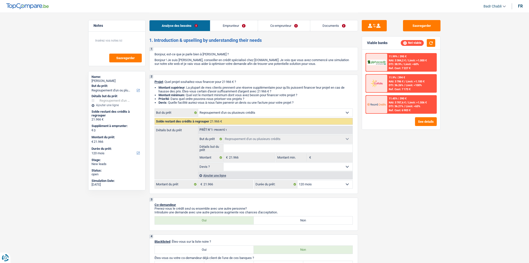
select select "refinancing"
select select "120"
select select "privateEmployee"
select select "netSalary"
select select "mealVouchers"
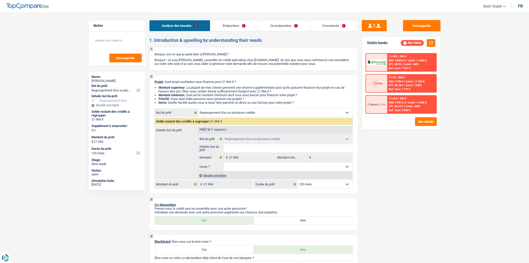
select select "BE"
click at [237, 23] on link "Emprunteur" at bounding box center [233, 25] width 47 height 11
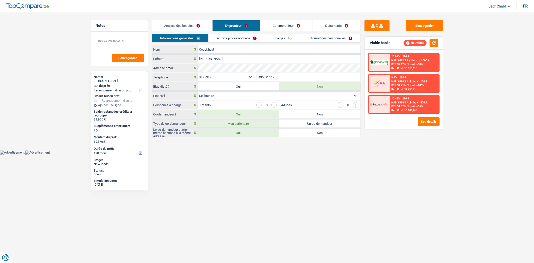
click at [241, 36] on link "Activité professionnelle" at bounding box center [236, 38] width 56 height 8
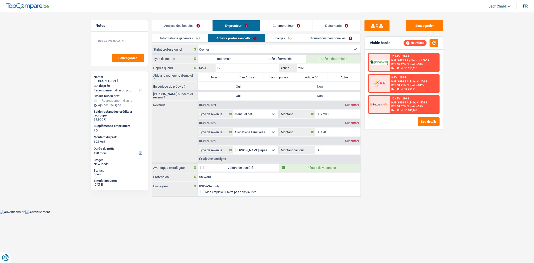
click at [221, 79] on label "Non" at bounding box center [214, 77] width 33 height 8
click at [221, 79] on input "Non" at bounding box center [214, 77] width 33 height 8
radio input "true"
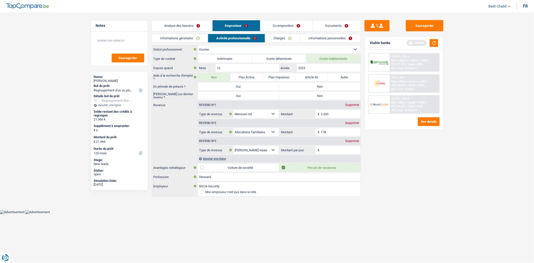
click at [309, 85] on label "Non" at bounding box center [319, 86] width 81 height 8
click at [309, 85] on input "Non" at bounding box center [319, 86] width 81 height 8
radio input "true"
click at [312, 96] on label "Non" at bounding box center [319, 96] width 81 height 8
click at [312, 96] on input "Non" at bounding box center [319, 96] width 81 height 8
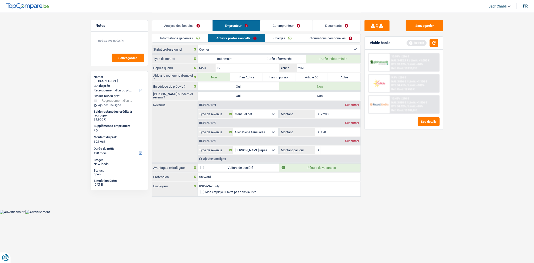
radio input "true"
click at [286, 19] on div "Analyse des besoins Emprunteur Co-emprunteur Documents" at bounding box center [256, 23] width 209 height 21
click at [286, 20] on li "Co-emprunteur" at bounding box center [286, 25] width 52 height 11
click at [287, 26] on link "Co-emprunteur" at bounding box center [286, 25] width 52 height 11
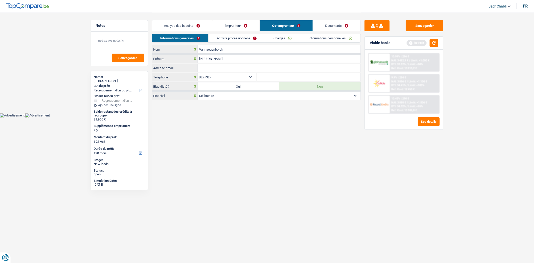
click at [246, 39] on link "Activité professionnelle" at bounding box center [236, 38] width 56 height 8
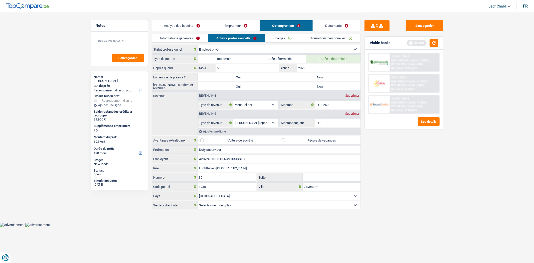
click at [306, 78] on label "Non" at bounding box center [319, 77] width 81 height 8
click at [306, 78] on input "Non" at bounding box center [319, 77] width 81 height 8
radio input "true"
click at [309, 92] on div "Revenu nº1 Supprimer" at bounding box center [279, 96] width 163 height 8
click at [312, 86] on label "Non" at bounding box center [319, 86] width 81 height 8
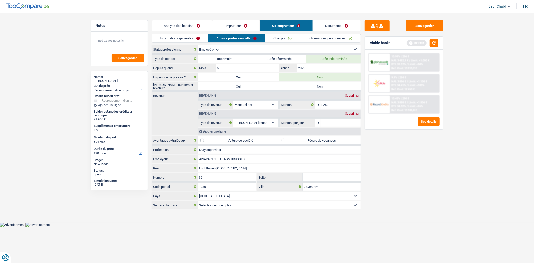
click at [312, 86] on input "Non" at bounding box center [319, 86] width 81 height 8
radio input "true"
click at [327, 29] on link "Documents" at bounding box center [337, 25] width 48 height 11
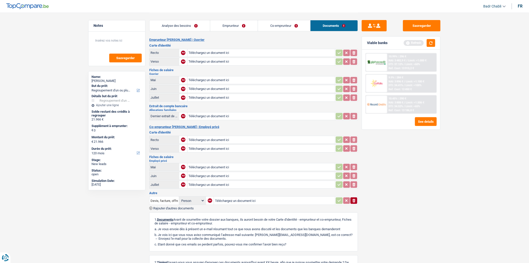
click at [188, 26] on link "Analyse des besoins" at bounding box center [180, 25] width 61 height 11
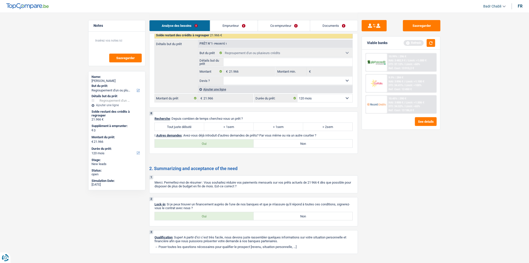
scroll to position [723, 0]
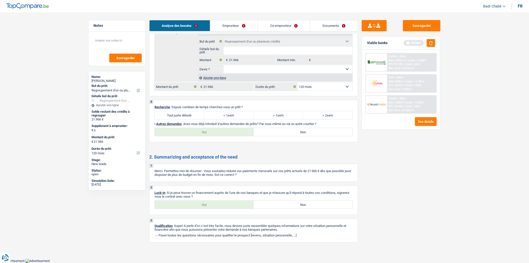
click at [191, 114] on label "Tout juste débuté" at bounding box center [180, 115] width 50 height 8
click at [191, 114] on input "Tout juste débuté" at bounding box center [180, 115] width 50 height 8
radio input "true"
click at [306, 136] on div "8 Recherche : Depuis combien de temps cherchez-vous un prêt ? Tout juste débuté…" at bounding box center [253, 121] width 209 height 42
click at [306, 133] on label "Non" at bounding box center [303, 132] width 99 height 8
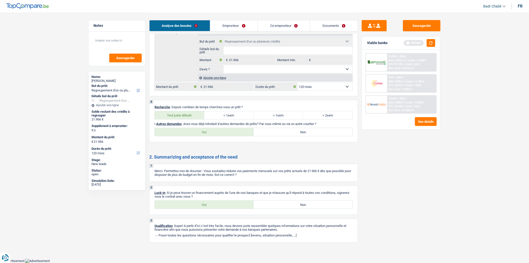
click at [306, 133] on input "Non" at bounding box center [303, 132] width 99 height 8
radio input "true"
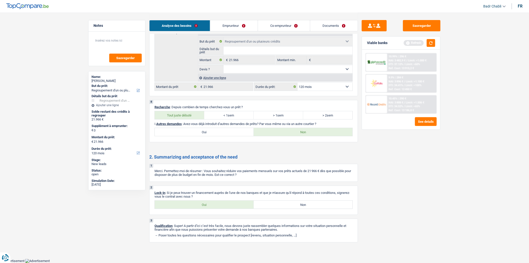
click at [210, 205] on label "Oui" at bounding box center [204, 204] width 99 height 8
click at [210, 205] on input "Oui" at bounding box center [204, 204] width 99 height 8
radio input "true"
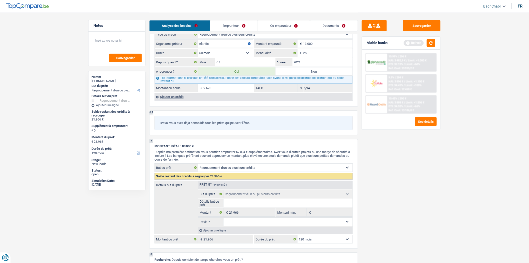
scroll to position [529, 0]
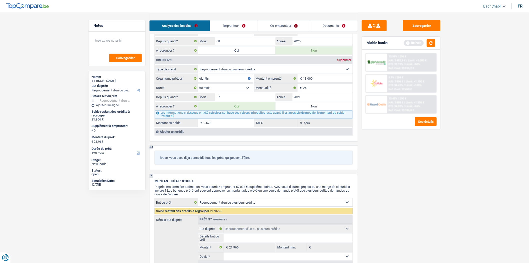
click at [399, 159] on div "Sauvegarder Viable banks Refresh 10.99% | 296 € NAI: 3 482,9 € / Limit: >1.000 …" at bounding box center [401, 137] width 86 height 235
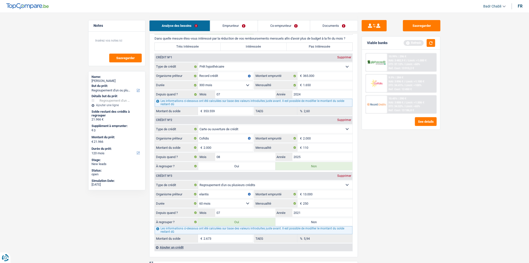
scroll to position [444, 0]
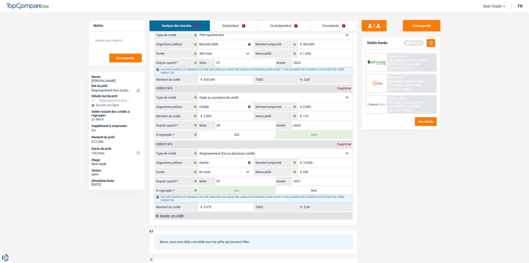
click at [308, 194] on label "Non" at bounding box center [314, 190] width 77 height 8
click at [308, 194] on input "Non" at bounding box center [314, 190] width 77 height 8
radio input "true"
type input "19.293"
select select "84"
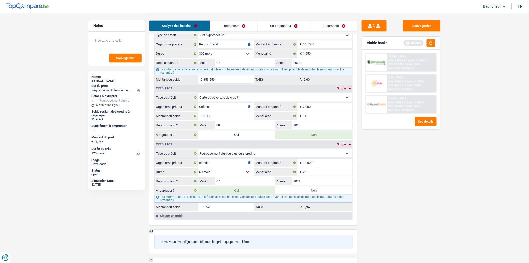
type input "19.293"
select select "84"
radio input "false"
type input "19.293"
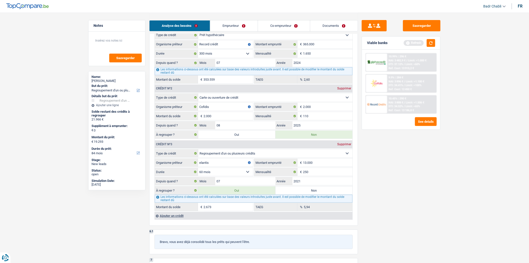
type input "19.293"
select select "84"
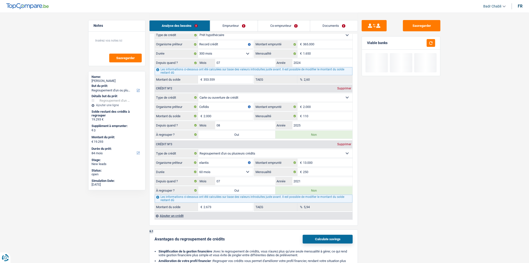
click at [253, 194] on label "Oui" at bounding box center [236, 190] width 77 height 8
click at [253, 194] on input "Oui" at bounding box center [236, 190] width 77 height 8
radio input "true"
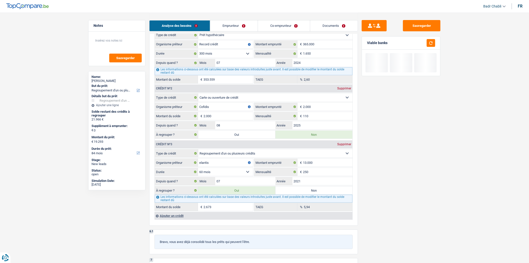
type input "21.966"
select select "120"
type input "21.966"
select select "120"
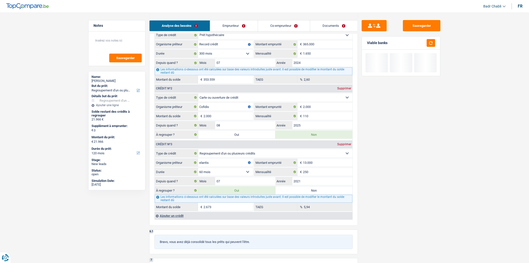
radio input "false"
type input "21.966"
select select "120"
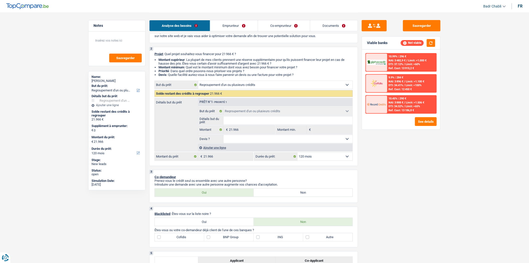
scroll to position [0, 0]
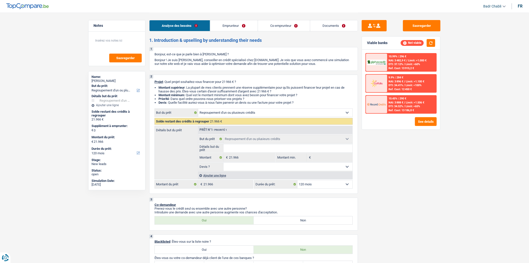
click at [287, 24] on link "Co-emprunteur" at bounding box center [284, 25] width 52 height 11
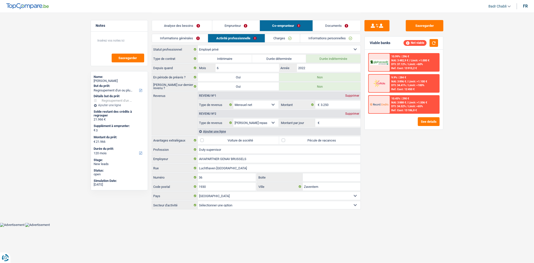
click at [287, 37] on link "Charges" at bounding box center [282, 38] width 35 height 8
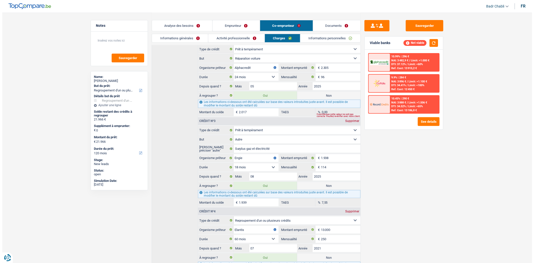
scroll to position [3, 0]
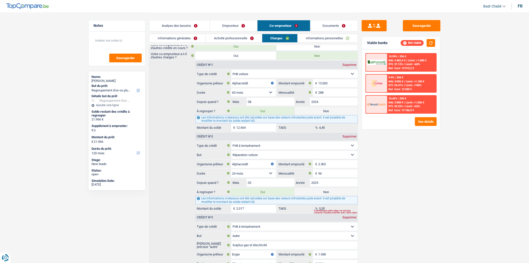
click at [317, 193] on label "Non" at bounding box center [326, 192] width 63 height 8
click at [317, 193] on input "Non" at bounding box center [326, 192] width 63 height 8
radio input "true"
type input "19.949"
select select "84"
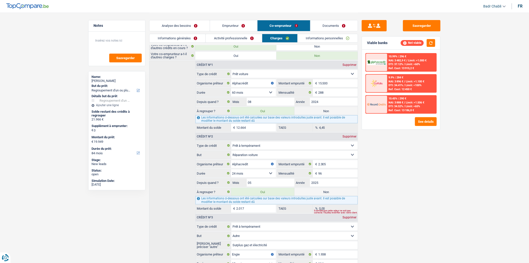
radio input "false"
click at [421, 119] on button "See details" at bounding box center [426, 121] width 22 height 9
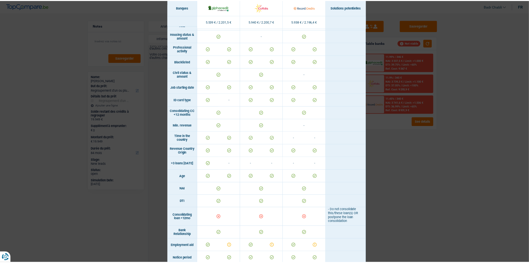
scroll to position [0, 0]
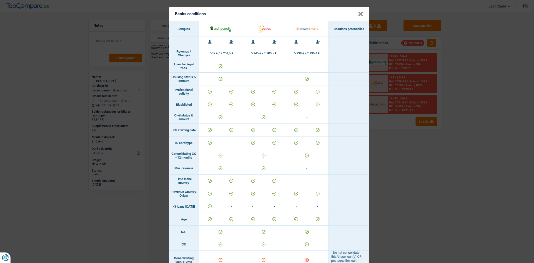
click at [358, 15] on button "×" at bounding box center [360, 14] width 5 height 5
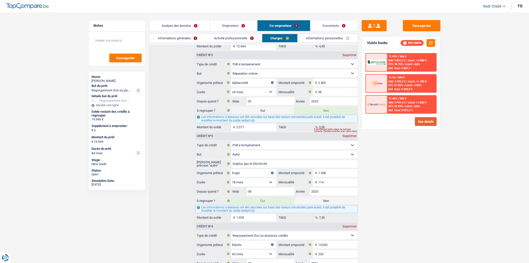
scroll to position [86, 0]
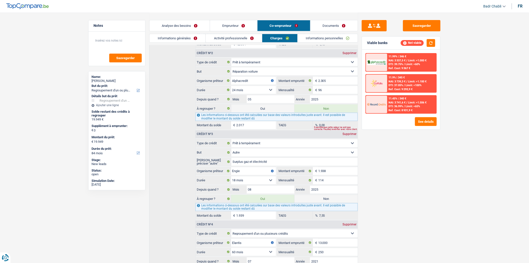
click at [328, 199] on label "Non" at bounding box center [326, 199] width 63 height 8
click at [328, 199] on input "Non" at bounding box center [326, 199] width 63 height 8
radio input "true"
type input "18.010"
radio input "false"
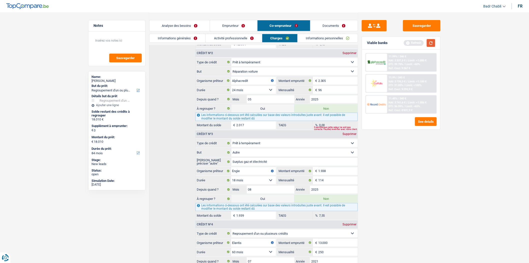
click at [429, 43] on button "button" at bounding box center [431, 43] width 9 height 8
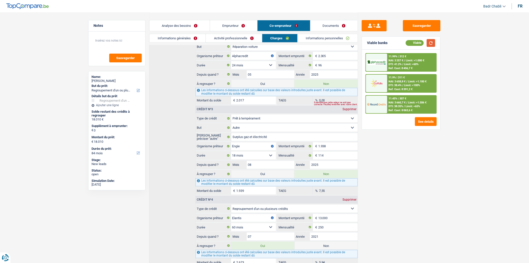
scroll to position [142, 0]
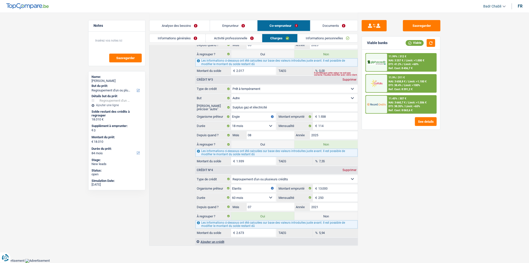
click at [223, 27] on link "Emprunteur" at bounding box center [233, 25] width 47 height 11
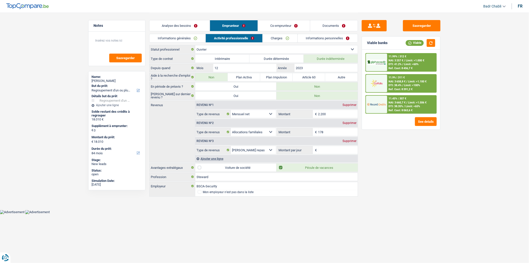
scroll to position [0, 0]
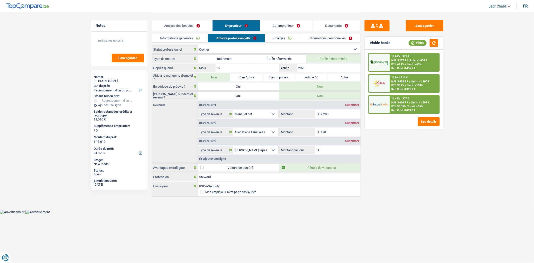
click at [186, 34] on link "Informations générales" at bounding box center [180, 38] width 56 height 8
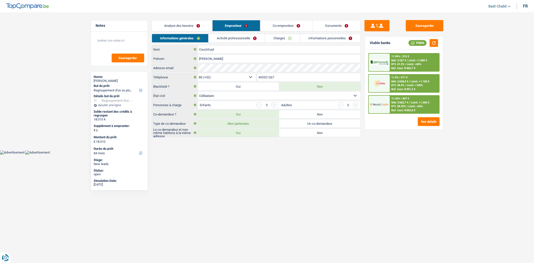
click at [183, 21] on link "Analyse des besoins" at bounding box center [182, 25] width 60 height 11
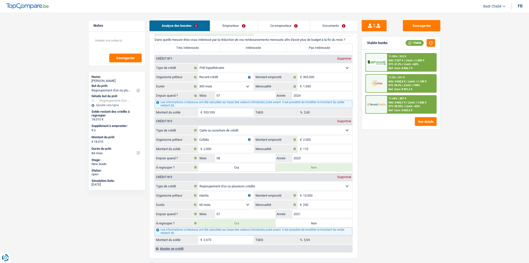
scroll to position [417, 0]
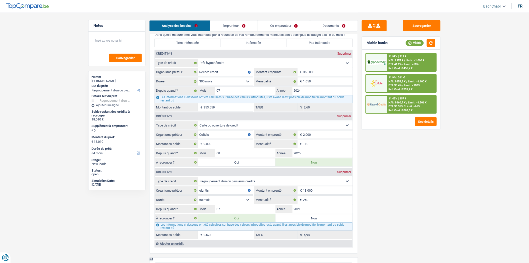
click at [344, 173] on div "Supprimer" at bounding box center [344, 171] width 17 height 3
type input "15.337"
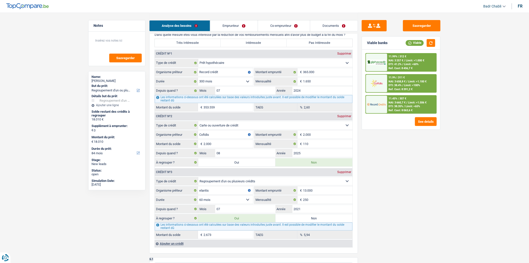
type input "15.337"
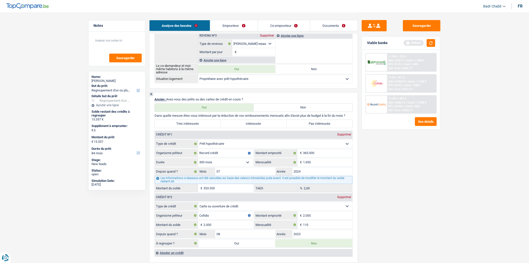
scroll to position [306, 0]
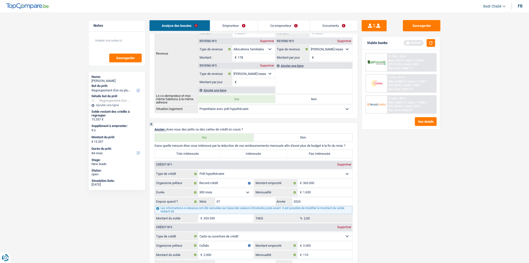
click at [278, 25] on link "Co-emprunteur" at bounding box center [284, 25] width 52 height 11
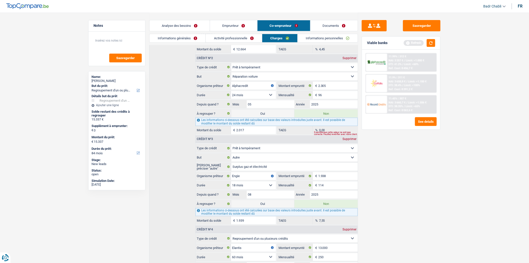
scroll to position [0, 0]
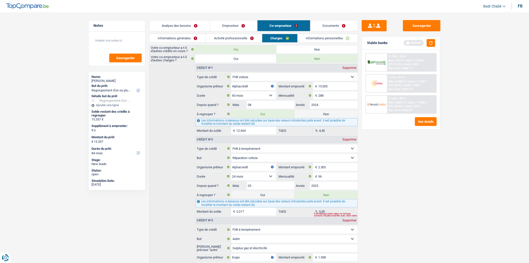
click at [188, 27] on link "Analyse des besoins" at bounding box center [180, 25] width 60 height 11
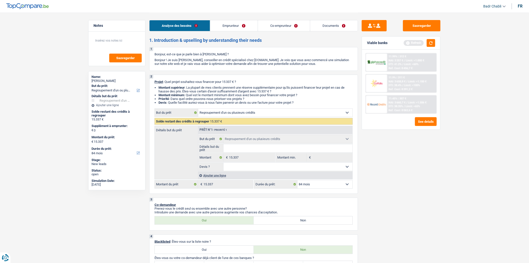
scroll to position [28, 0]
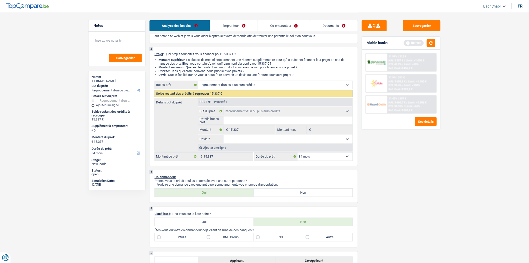
click at [211, 149] on div "Ajouter une ligne" at bounding box center [275, 147] width 155 height 7
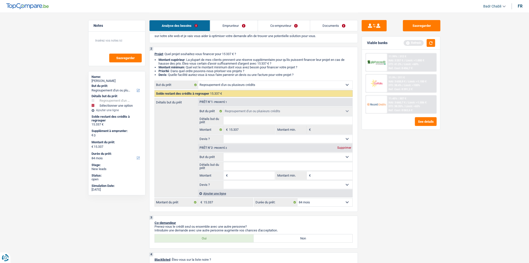
click at [253, 177] on input "Montant" at bounding box center [252, 175] width 46 height 8
type input "4"
type input "40"
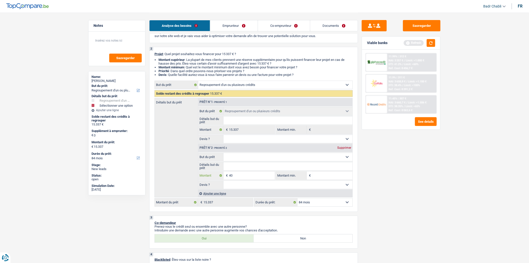
type input "400"
type input "4.000"
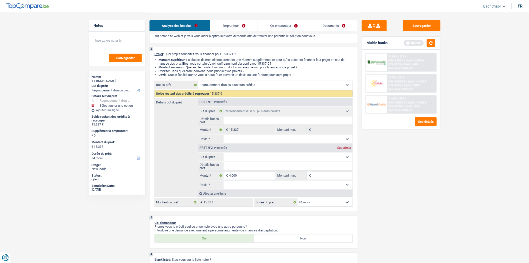
click at [262, 159] on select "Confort maison: meubles, textile, peinture, électroménager, outillage non-profe…" at bounding box center [288, 157] width 129 height 8
type input "4.000"
type input "19.337"
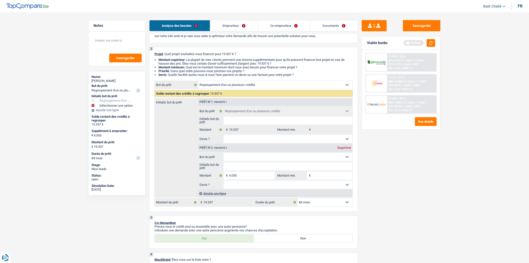
select select "other"
click at [224, 154] on select "Confort maison: meubles, textile, peinture, électroménager, outillage non-profe…" at bounding box center [288, 157] width 129 height 8
select select "other"
click at [249, 169] on input "Détails but du prêt" at bounding box center [288, 166] width 129 height 8
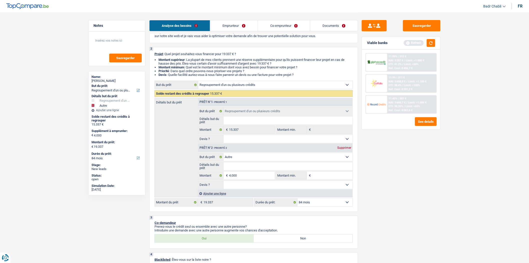
type input "F"
type input "Fa"
type input "Fac"
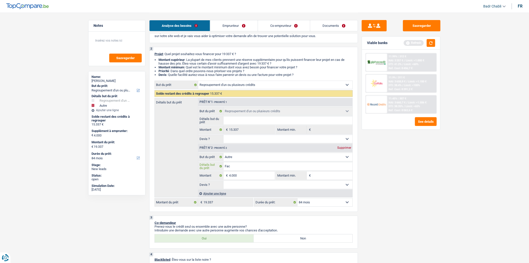
type input "Fac"
type input "Fact"
type input "Factu"
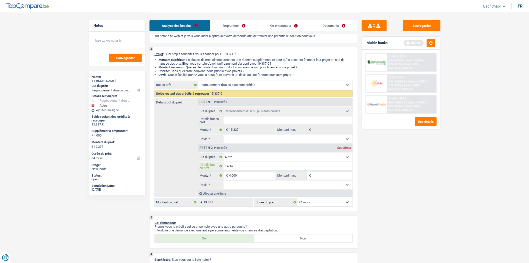
type input "Factur"
type input "Facture"
type input "Factures"
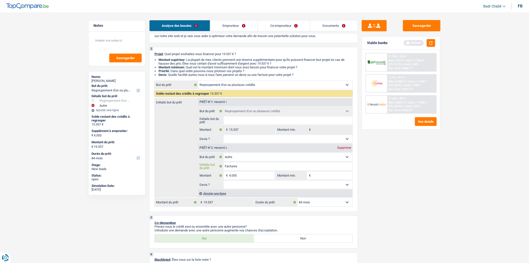
type input "Factures"
click at [318, 177] on input "Montant min." at bounding box center [332, 175] width 41 height 8
type input "4"
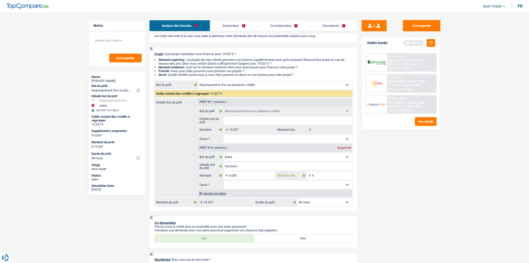
type input "40"
type input "400"
type input "4.000"
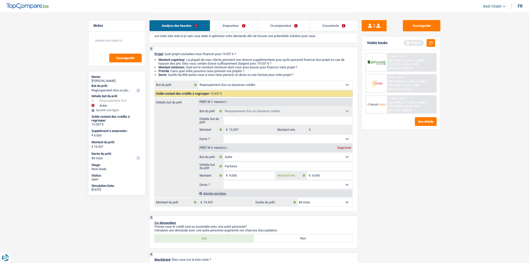
type input "4.000"
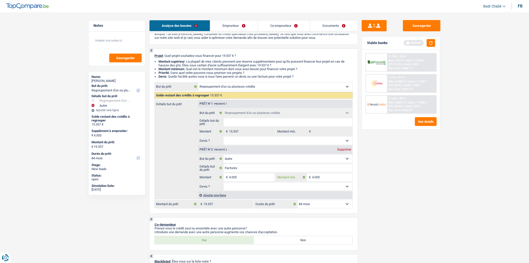
scroll to position [0, 0]
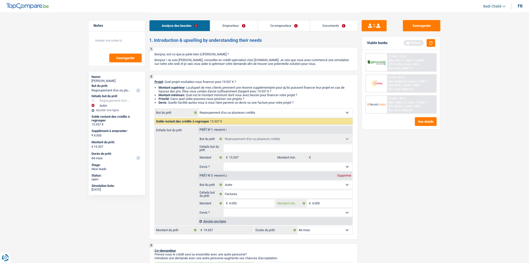
type input "4.000"
click at [273, 28] on link "Co-emprunteur" at bounding box center [284, 25] width 52 height 11
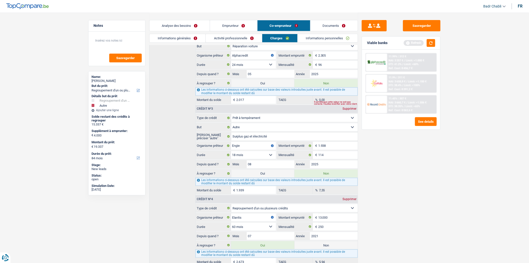
scroll to position [142, 0]
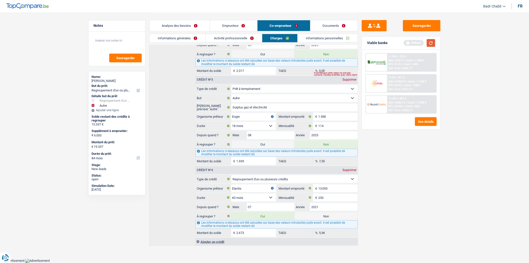
click at [428, 42] on button "button" at bounding box center [431, 43] width 9 height 8
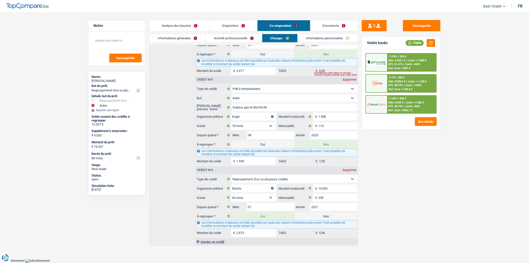
click at [191, 27] on link "Analyse des besoins" at bounding box center [180, 25] width 60 height 11
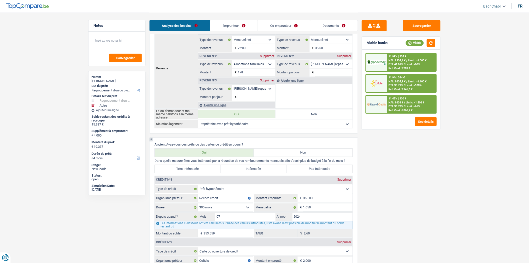
scroll to position [198, 0]
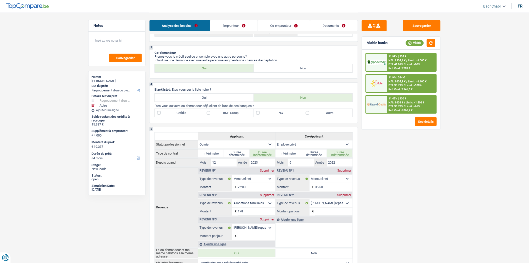
click at [257, 117] on label "ING" at bounding box center [279, 113] width 50 height 8
click at [257, 117] on input "ING" at bounding box center [279, 113] width 50 height 8
checkbox input "true"
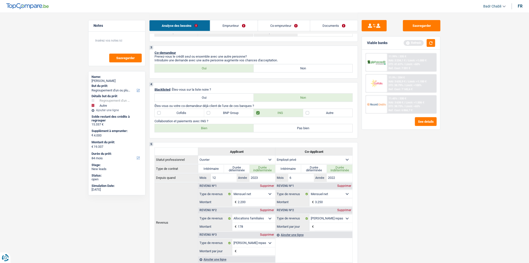
click at [215, 130] on label "Bien" at bounding box center [204, 128] width 99 height 8
click at [215, 130] on input "Bien" at bounding box center [204, 128] width 99 height 8
radio input "true"
click at [161, 117] on label "Cofidis" at bounding box center [180, 113] width 50 height 8
click at [161, 117] on input "Cofidis" at bounding box center [180, 113] width 50 height 8
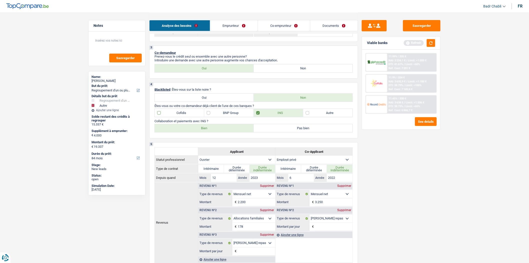
checkbox input "true"
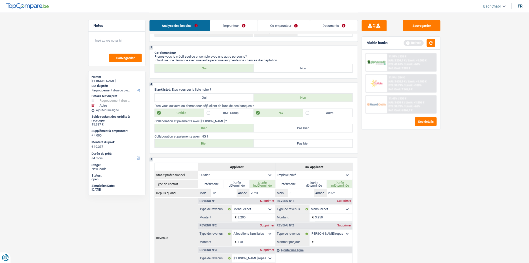
click at [206, 126] on div "Collaboration et paiements avec Cofidis ? Bien Pas bien Tous les champs sont ob…" at bounding box center [254, 125] width 198 height 13
click at [206, 130] on label "Bien" at bounding box center [204, 128] width 99 height 8
click at [206, 130] on input "Bien" at bounding box center [204, 128] width 99 height 8
radio input "true"
click at [280, 24] on link "Co-emprunteur" at bounding box center [284, 25] width 52 height 11
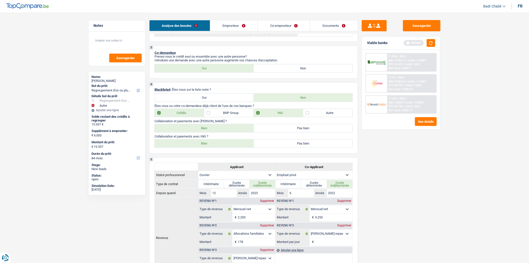
scroll to position [142, 0]
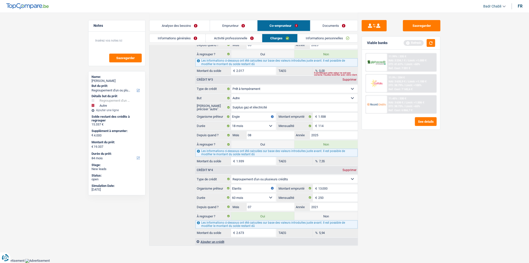
click at [178, 27] on link "Analyse des besoins" at bounding box center [180, 25] width 60 height 11
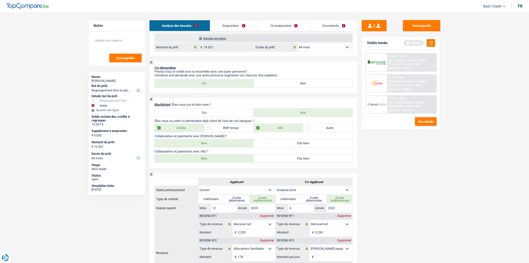
scroll to position [225, 0]
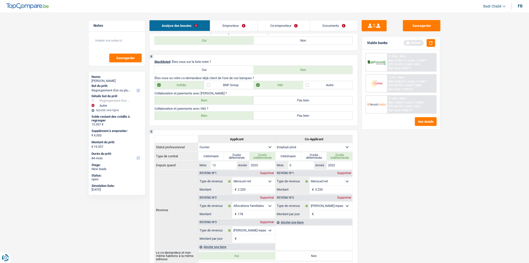
click at [214, 86] on label "BNP Group" at bounding box center [229, 85] width 50 height 8
click at [214, 86] on input "BNP Group" at bounding box center [229, 85] width 50 height 8
checkbox input "true"
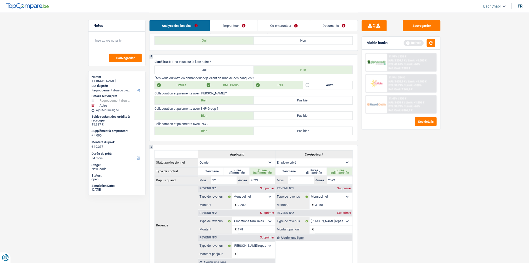
click at [213, 116] on label "Bien" at bounding box center [204, 116] width 99 height 8
click at [213, 116] on input "Bien" at bounding box center [204, 116] width 99 height 8
radio input "true"
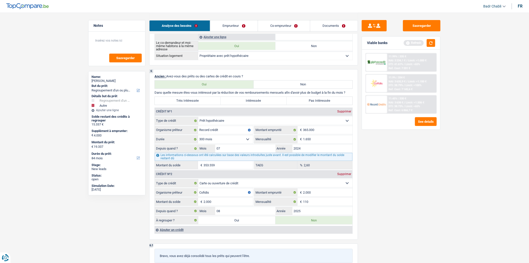
scroll to position [476, 0]
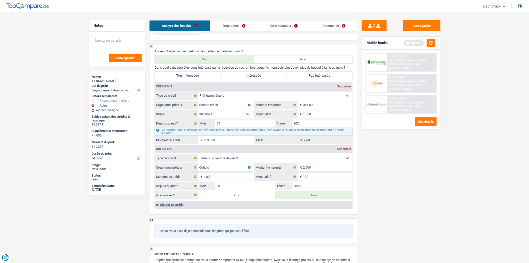
click at [201, 77] on label "Très Intéressée" at bounding box center [188, 76] width 66 height 8
click at [201, 77] on input "Très Intéressée" at bounding box center [188, 76] width 66 height 8
radio input "true"
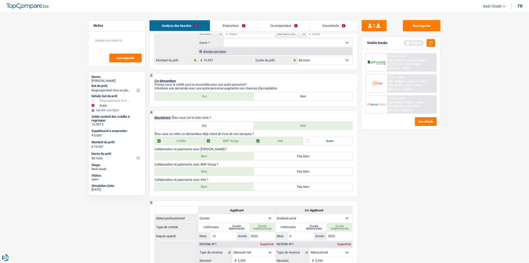
scroll to position [114, 0]
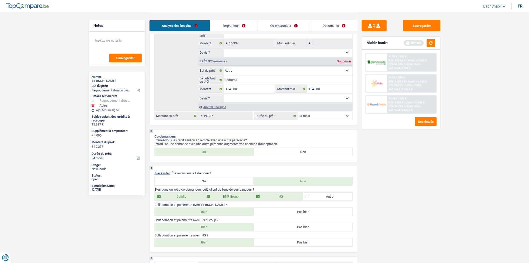
click at [244, 97] on select "Oui Non Non répondu Sélectionner une option" at bounding box center [288, 98] width 129 height 8
select select "false"
click at [224, 96] on select "Oui Non Non répondu Sélectionner une option" at bounding box center [288, 98] width 129 height 8
select select "false"
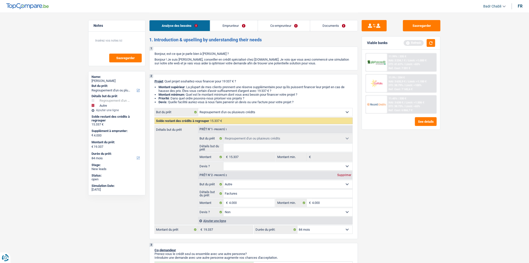
scroll to position [0, 0]
click at [431, 44] on button "button" at bounding box center [431, 43] width 9 height 8
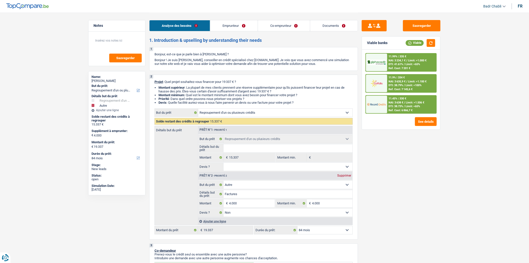
click at [398, 67] on div "Ref. Cost: 7 201 €" at bounding box center [400, 68] width 22 height 3
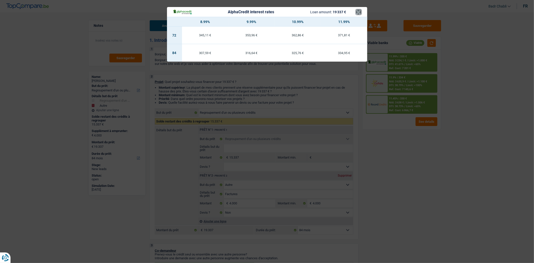
click at [359, 11] on button "×" at bounding box center [358, 12] width 5 height 5
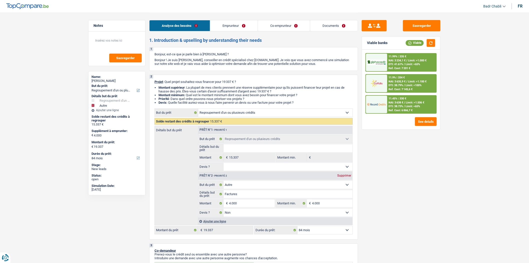
click at [392, 96] on div "11.45% | 330 € NAI: 3 638 € / Limit: >1.506 € DTI: 38.73% / Limit: <65% Ref. Co…" at bounding box center [411, 105] width 49 height 18
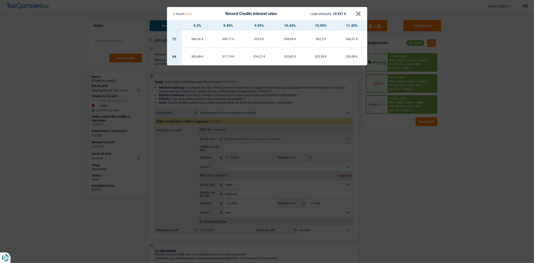
click at [361, 12] on Credits___BV_modal_header_ "Record Credits interest rates Loan amount: 19 337 € ×" at bounding box center [267, 14] width 200 height 14
click at [356, 12] on button "×" at bounding box center [358, 13] width 5 height 5
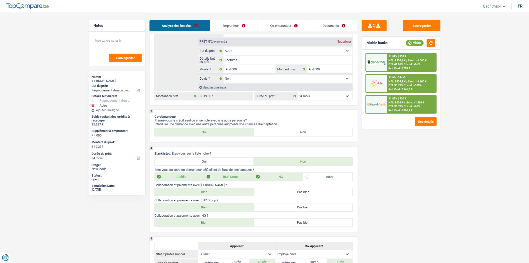
scroll to position [111, 0]
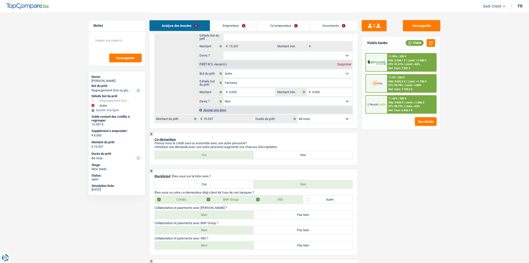
click at [327, 123] on select "12 mois 18 mois 24 mois 30 mois 36 mois 42 mois 48 mois 60 mois 72 mois 84 mois…" at bounding box center [325, 119] width 55 height 8
select select "72"
click at [298, 117] on select "12 mois 18 mois 24 mois 30 mois 36 mois 42 mois 48 mois 60 mois 72 mois 84 mois…" at bounding box center [325, 119] width 55 height 8
select select "72"
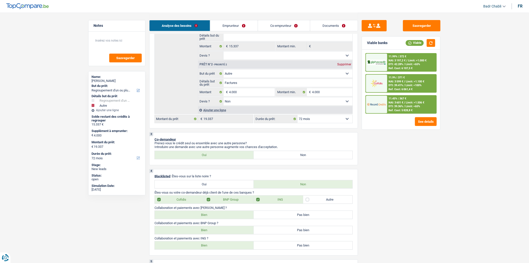
scroll to position [139, 0]
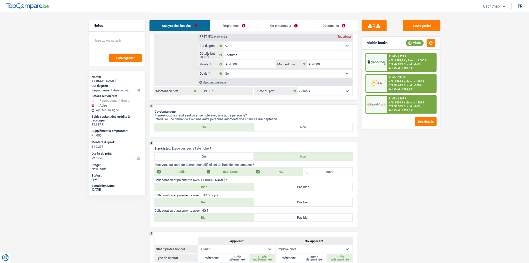
click at [389, 111] on div "11.45% | 367 € NAI: 3 601 € / Limit: >1.506 € DTI: 39.36% / Limit: <65% Ref. Co…" at bounding box center [411, 105] width 49 height 18
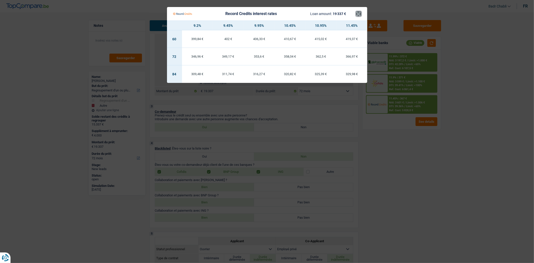
click at [356, 14] on button "×" at bounding box center [358, 13] width 5 height 5
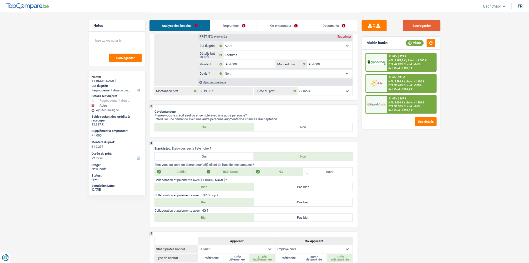
click at [421, 21] on button "Sauvegarder" at bounding box center [422, 25] width 38 height 11
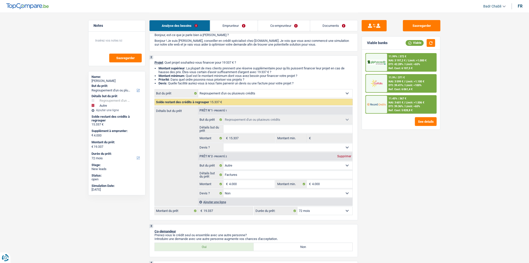
scroll to position [0, 0]
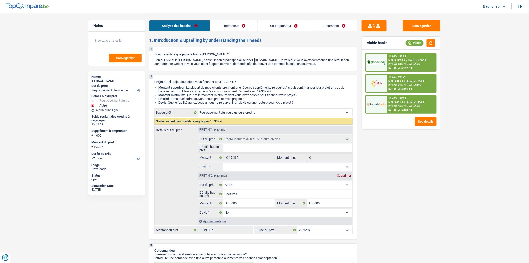
click at [226, 22] on link "Emprunteur" at bounding box center [233, 25] width 47 height 11
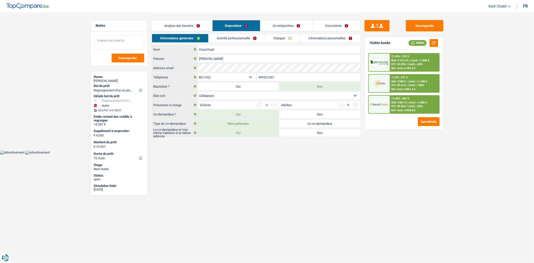
click at [112, 41] on textarea at bounding box center [119, 42] width 50 height 15
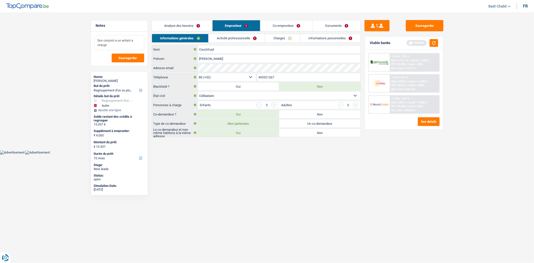
type textarea "Son conjoint a un enfant a charge"
click at [236, 35] on link "Activité professionnelle" at bounding box center [236, 38] width 56 height 8
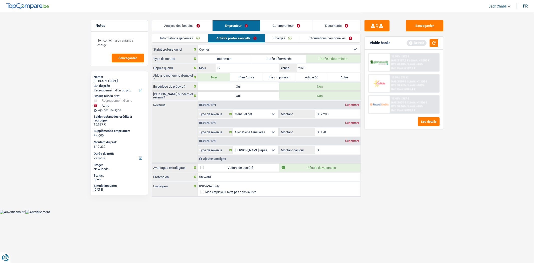
click at [328, 135] on input "178" at bounding box center [340, 132] width 40 height 8
click at [288, 24] on link "Co-emprunteur" at bounding box center [286, 25] width 52 height 11
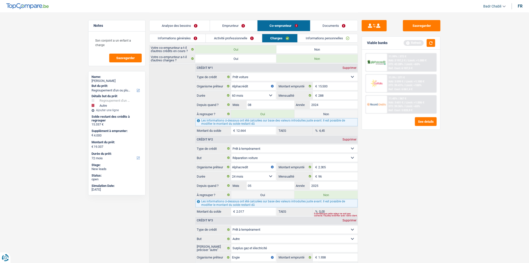
click at [232, 38] on link "Activité professionnelle" at bounding box center [234, 38] width 56 height 8
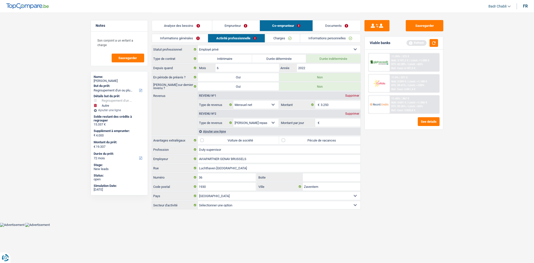
click at [238, 25] on link "Emprunteur" at bounding box center [235, 25] width 47 height 11
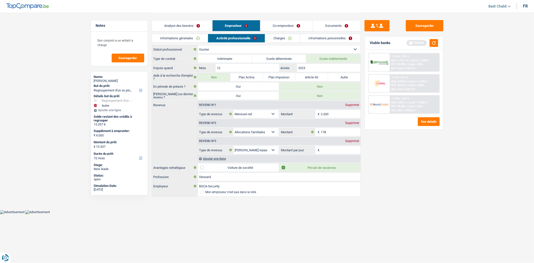
click at [339, 148] on input "Montant par jour" at bounding box center [340, 150] width 40 height 8
type input "1"
type input "8,0"
click at [285, 38] on link "Charges" at bounding box center [282, 38] width 35 height 8
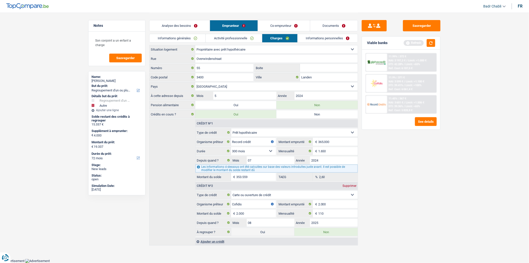
scroll to position [1, 0]
click at [308, 38] on link "Informations personnelles" at bounding box center [328, 38] width 60 height 8
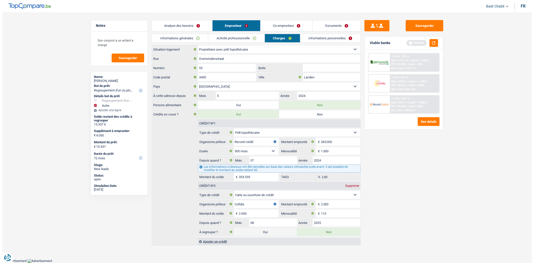
scroll to position [0, 0]
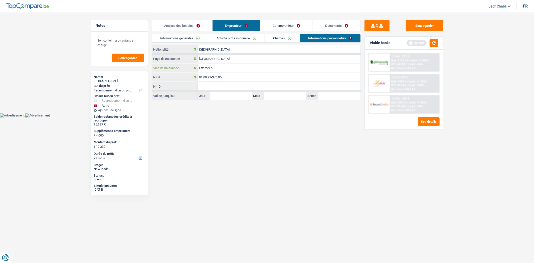
click at [211, 68] on input "Etterbeerk" at bounding box center [279, 68] width 163 height 8
click at [236, 67] on input "Etterbeek" at bounding box center [279, 68] width 163 height 8
type input "Etterbeek"
click at [276, 25] on link "Co-emprunteur" at bounding box center [286, 25] width 52 height 11
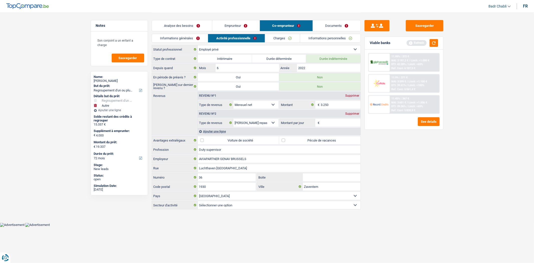
click at [172, 38] on link "Informations générales" at bounding box center [180, 38] width 56 height 8
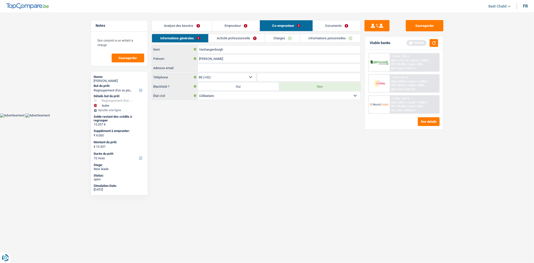
click at [227, 36] on link "Activité professionnelle" at bounding box center [236, 38] width 56 height 8
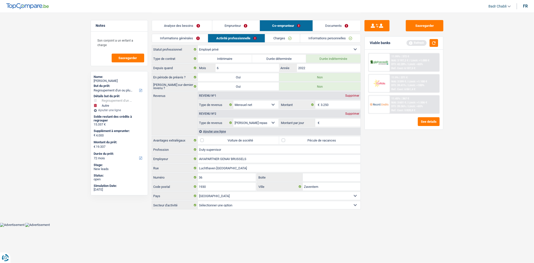
click at [287, 141] on label "Pécule de vacances" at bounding box center [319, 140] width 81 height 8
click at [287, 141] on input "Pécule de vacances" at bounding box center [319, 140] width 81 height 8
checkbox input "true"
click at [329, 118] on div "Revenu nº2 Supprimer" at bounding box center [279, 114] width 163 height 8
click at [332, 124] on input "Montant par jour" at bounding box center [340, 123] width 40 height 8
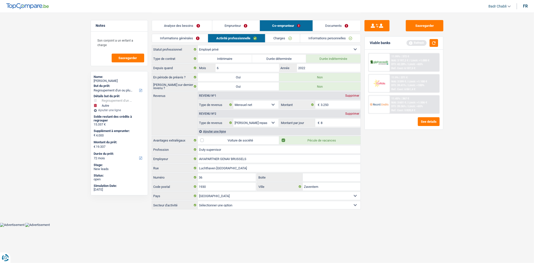
type input "8,0"
click at [406, 142] on div "Sauvegarder Viable banks Refresh 11.99% | 372 € NAI: 3 197,2 € / Limit: >1.000 …" at bounding box center [403, 137] width 86 height 235
click at [436, 43] on button "button" at bounding box center [433, 43] width 9 height 8
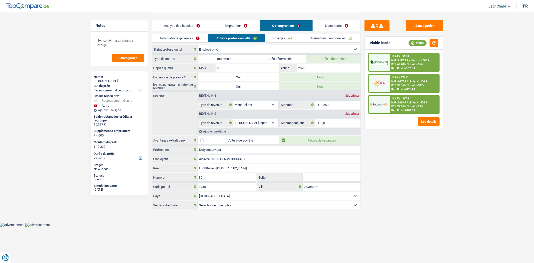
click at [287, 38] on link "Charges" at bounding box center [282, 38] width 35 height 8
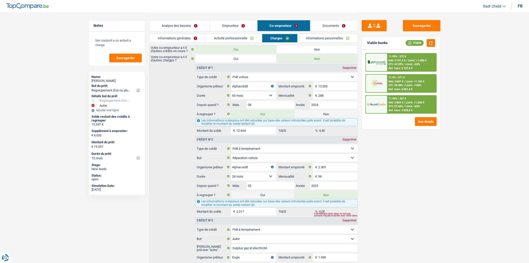
click at [317, 39] on link "Informations personnelles" at bounding box center [328, 38] width 60 height 8
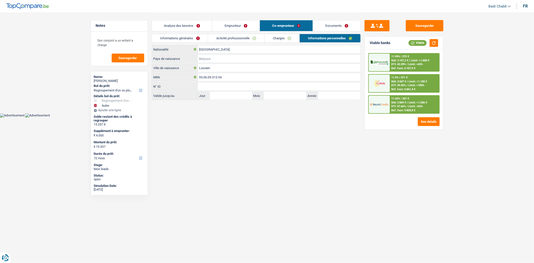
click at [209, 60] on input "Pays de naissance" at bounding box center [279, 59] width 163 height 8
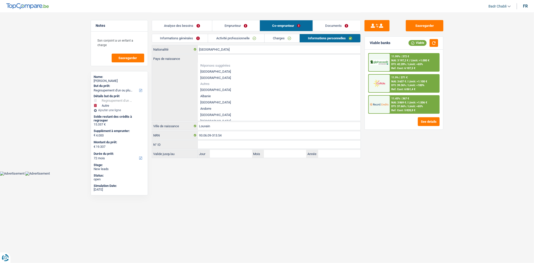
click at [212, 73] on li "[GEOGRAPHIC_DATA]" at bounding box center [279, 71] width 163 height 6
type input "[GEOGRAPHIC_DATA]"
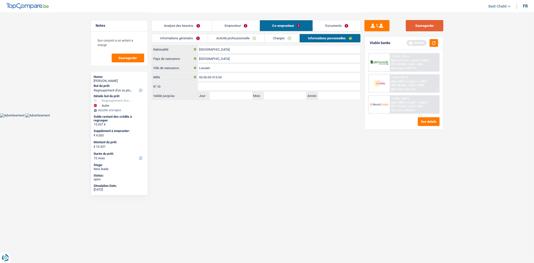
click at [423, 25] on button "Sauvegarder" at bounding box center [424, 25] width 38 height 11
click at [431, 28] on button "Sauvegarder" at bounding box center [424, 25] width 38 height 11
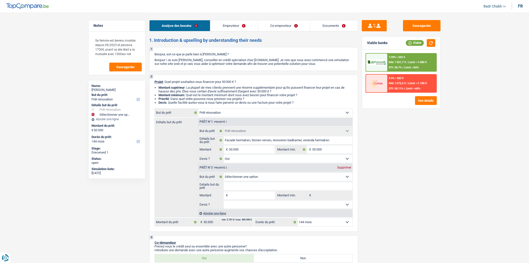
select select "renovation"
select select "144"
select select "renovation"
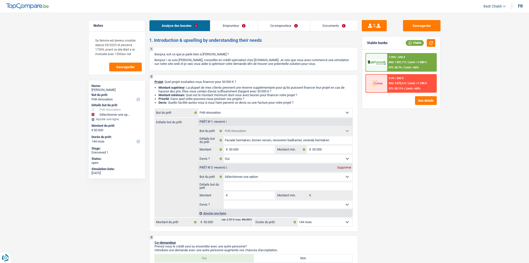
select select "yes"
select select "144"
select select "invalid"
select select "disabilityPension"
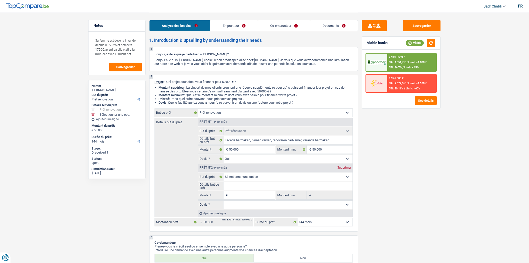
select select "familyAllowances"
select select "disabilityPension"
select select "ownerWithMortgage"
select select "mortgage"
select select "300"
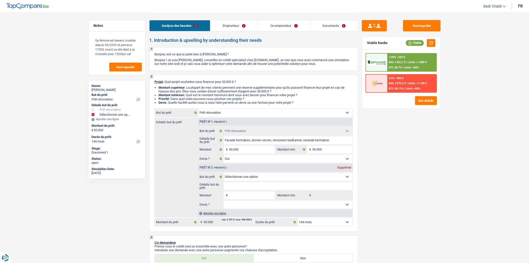
select select "carLoan"
select select "60"
select select "personalLoan"
select select "homeFurnishingOrRelocation"
select select "60"
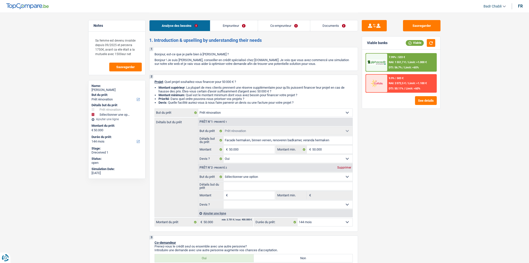
select select "renovation"
select select "yes"
select select "144"
click at [135, 55] on textarea "Sa femme est devenu invalide depuis 09/2025 et percevra 1750€, avant ca elle ét…" at bounding box center [117, 47] width 50 height 24
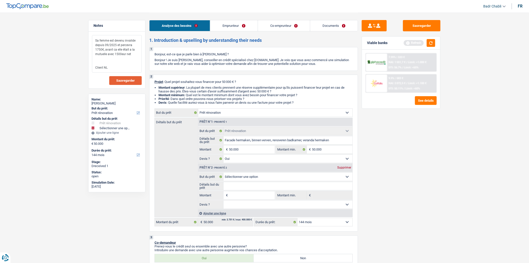
type textarea "Sa femme est devenu invalide depuis 09/2025 et percevra 1750€, avant ca elle ét…"
click at [132, 83] on button "Sauvegarder" at bounding box center [125, 80] width 33 height 9
click at [429, 23] on button "Sauvegarder" at bounding box center [422, 25] width 38 height 11
